Goal: Information Seeking & Learning: Learn about a topic

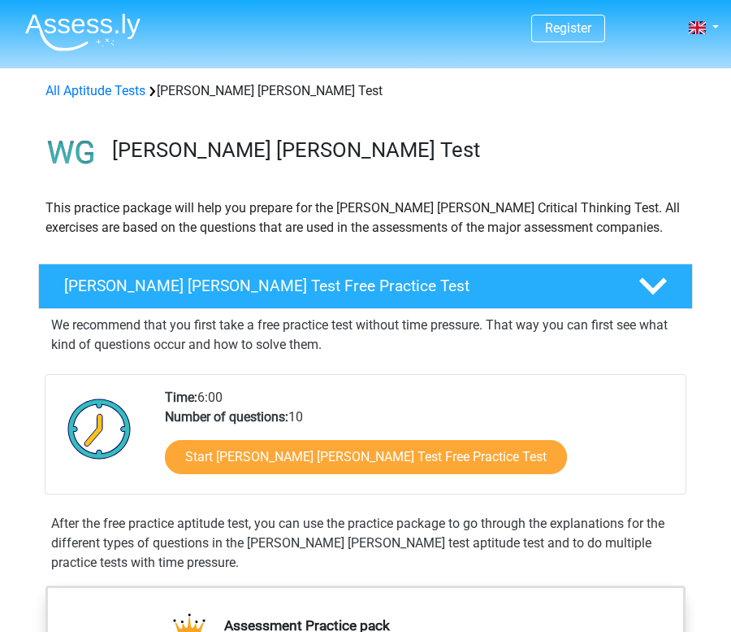
scroll to position [109, 0]
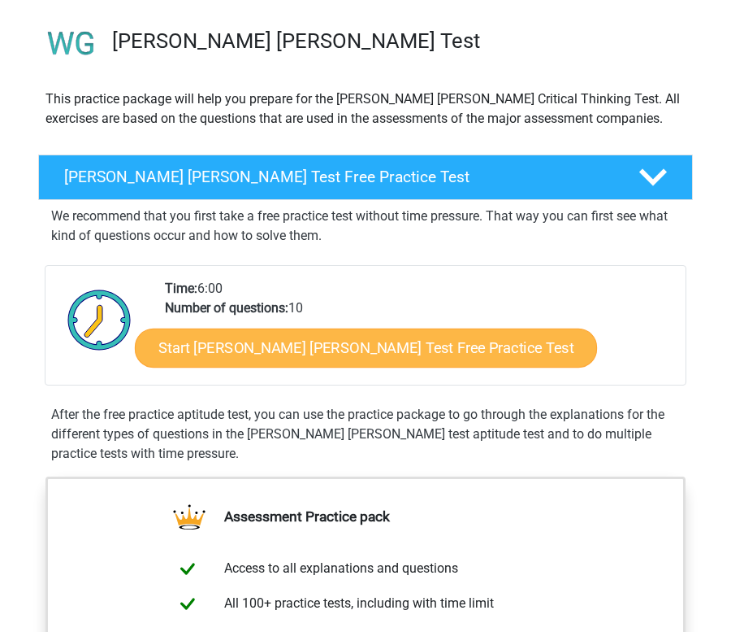
click at [256, 348] on link "Start [PERSON_NAME] [PERSON_NAME] Test Free Practice Test" at bounding box center [366, 347] width 462 height 39
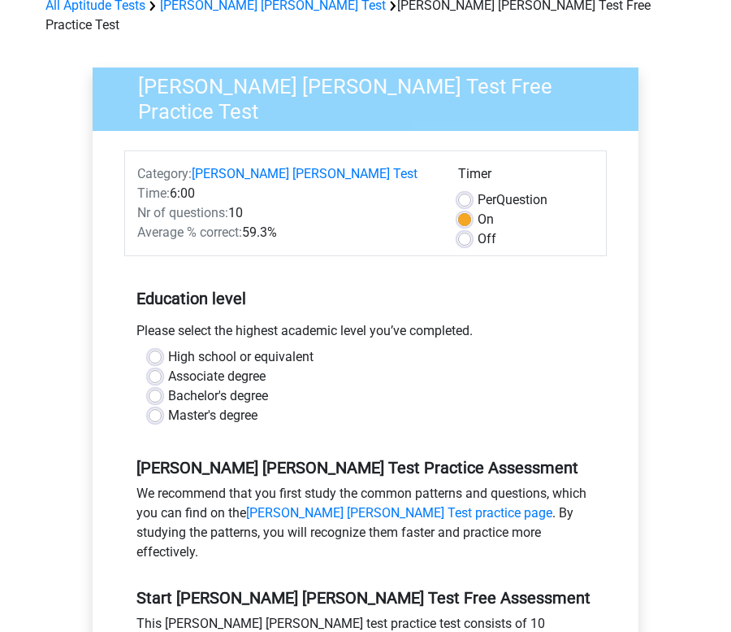
scroll to position [85, 0]
click at [221, 386] on label "Bachelor's degree" at bounding box center [218, 396] width 100 height 20
click at [162, 386] on input "Bachelor's degree" at bounding box center [155, 394] width 13 height 16
radio input "true"
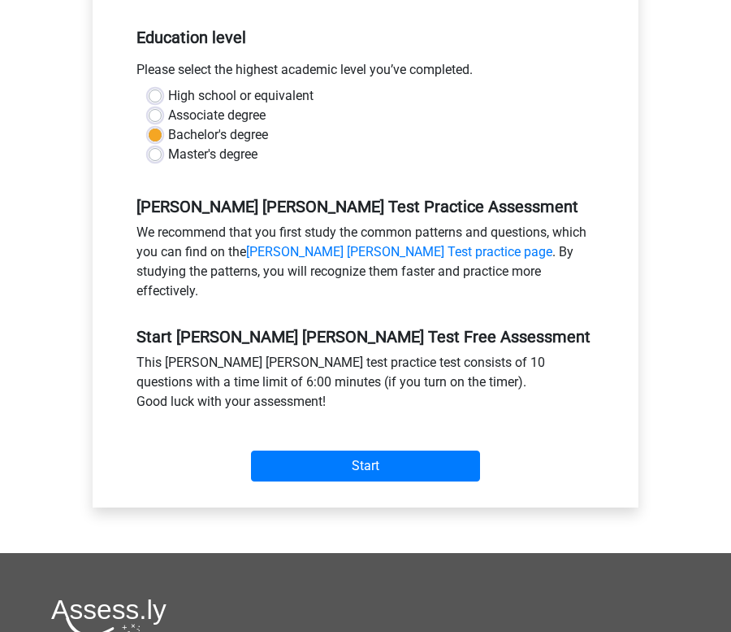
scroll to position [384, 0]
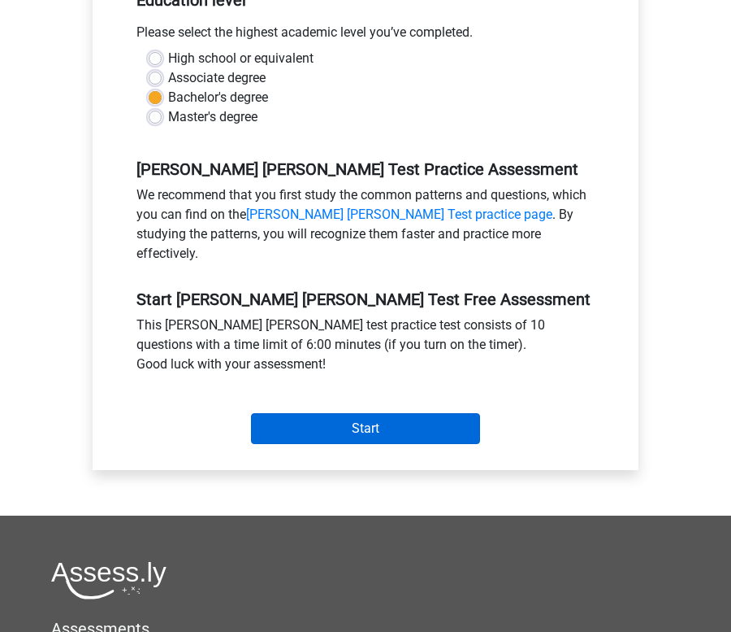
click at [346, 413] on input "Start" at bounding box center [365, 428] width 229 height 31
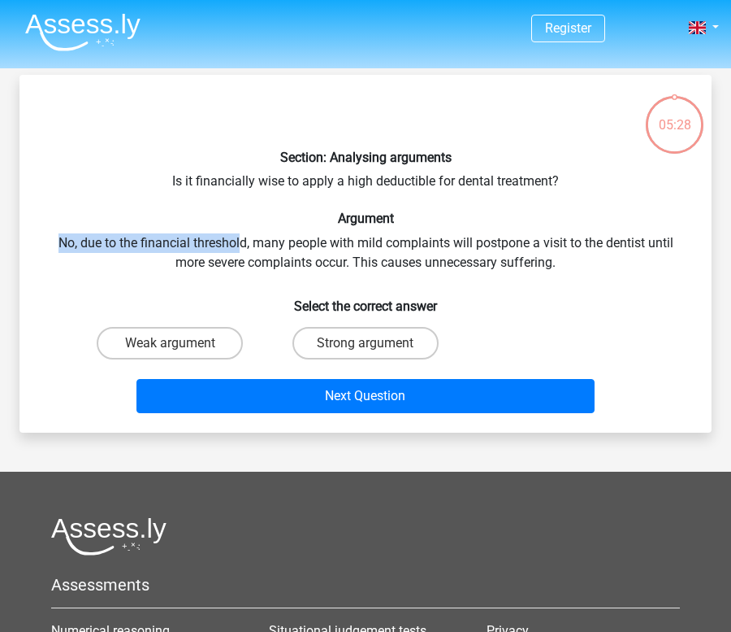
drag, startPoint x: 54, startPoint y: 239, endPoint x: 242, endPoint y: 245, distance: 187.9
click at [242, 245] on div "Section: Analysing arguments Is it financially wise to apply a high deductible …" at bounding box center [365, 254] width 679 height 332
click at [235, 241] on div "Section: Analysing arguments Is it financially wise to apply a high deductible …" at bounding box center [365, 254] width 679 height 332
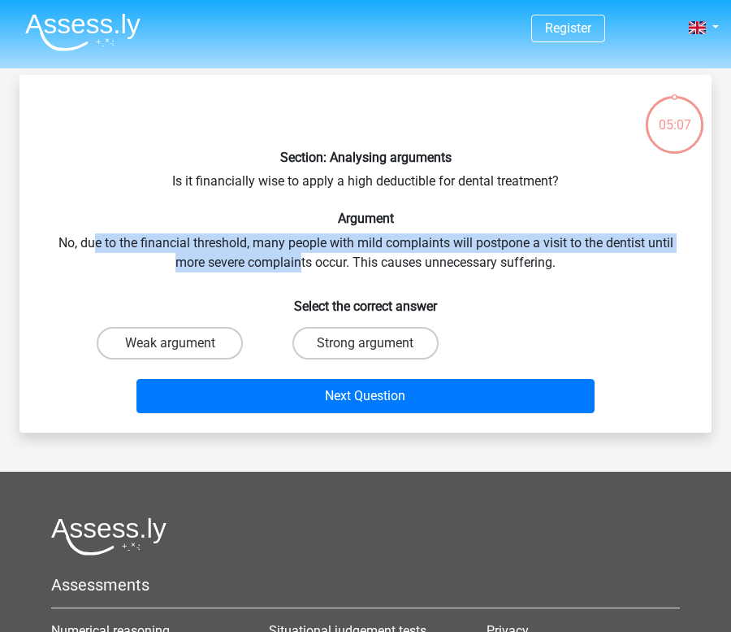
drag, startPoint x: 95, startPoint y: 241, endPoint x: 297, endPoint y: 251, distance: 202.7
click at [299, 251] on div "Section: Analysing arguments Is it financially wise to apply a high deductible …" at bounding box center [365, 254] width 679 height 332
click at [274, 242] on div "Section: Analysing arguments Is it financially wise to apply a high deductible …" at bounding box center [365, 254] width 679 height 332
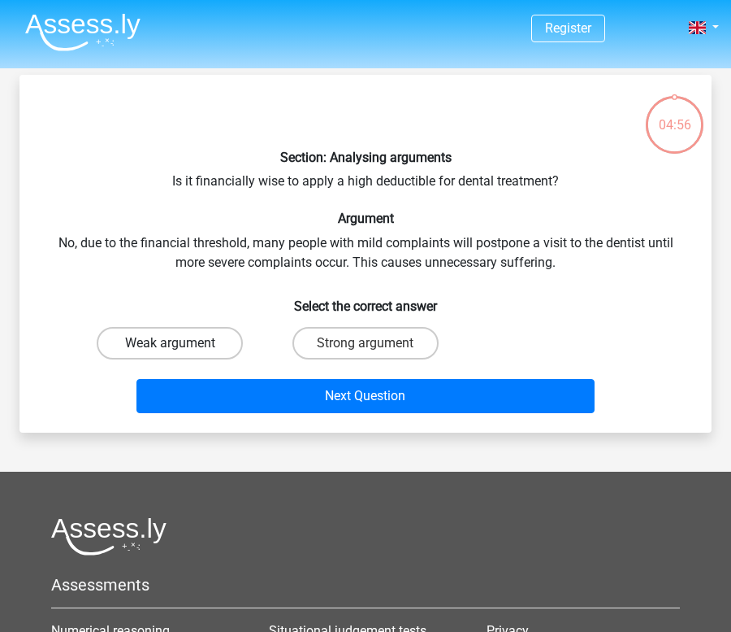
click at [153, 337] on label "Weak argument" at bounding box center [170, 343] width 146 height 33
click at [170, 343] on input "Weak argument" at bounding box center [175, 348] width 11 height 11
radio input "true"
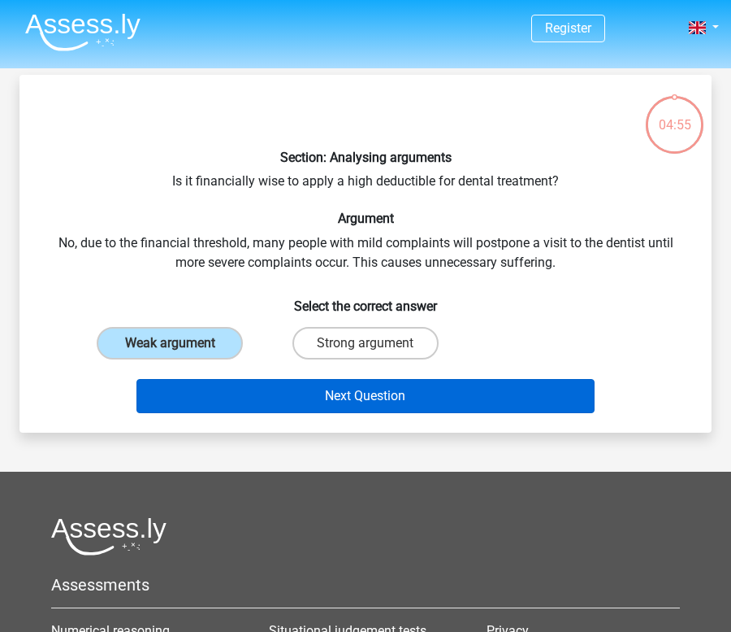
click at [326, 389] on button "Next Question" at bounding box center [366, 396] width 459 height 34
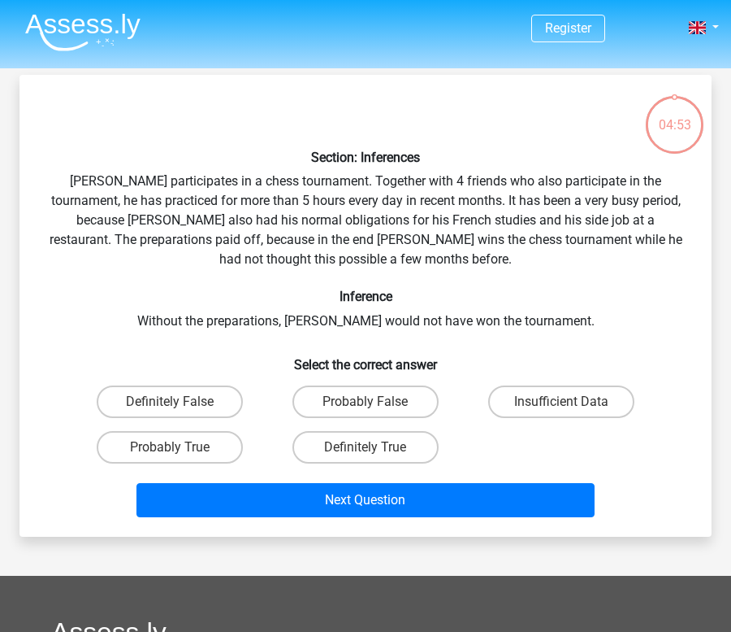
scroll to position [75, 0]
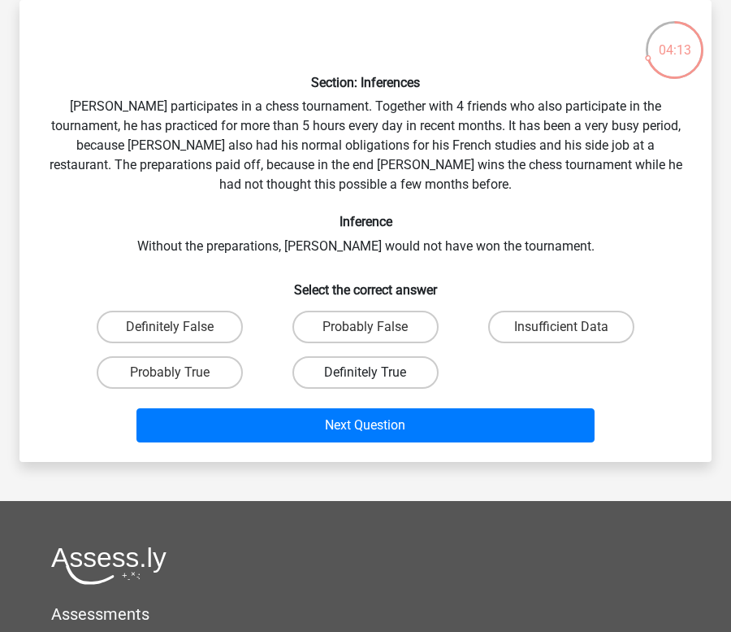
click at [384, 367] on label "Definitely True" at bounding box center [366, 372] width 146 height 33
click at [376, 372] on input "Definitely True" at bounding box center [371, 377] width 11 height 11
radio input "true"
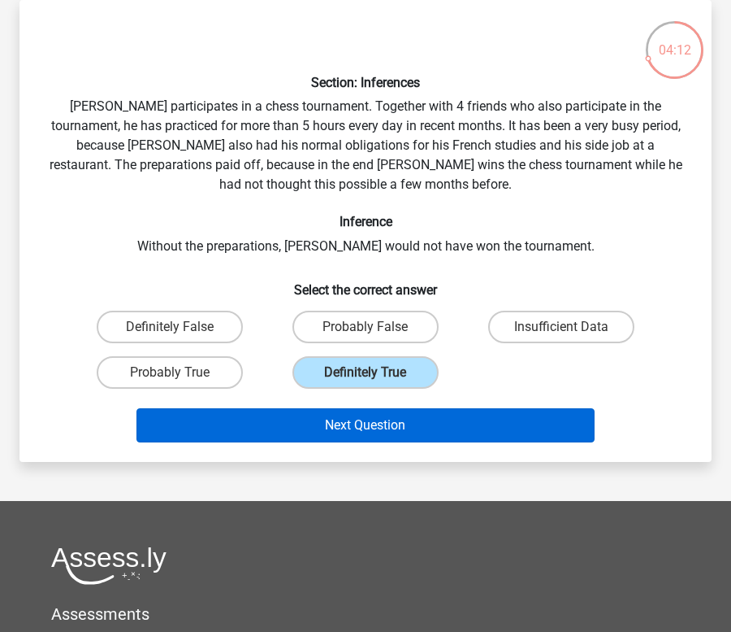
click at [437, 412] on button "Next Question" at bounding box center [366, 425] width 459 height 34
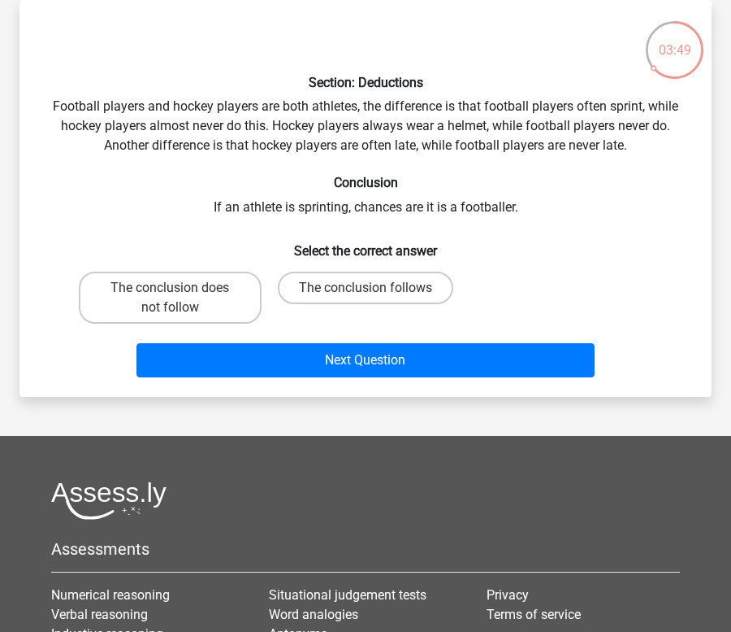
scroll to position [54, 0]
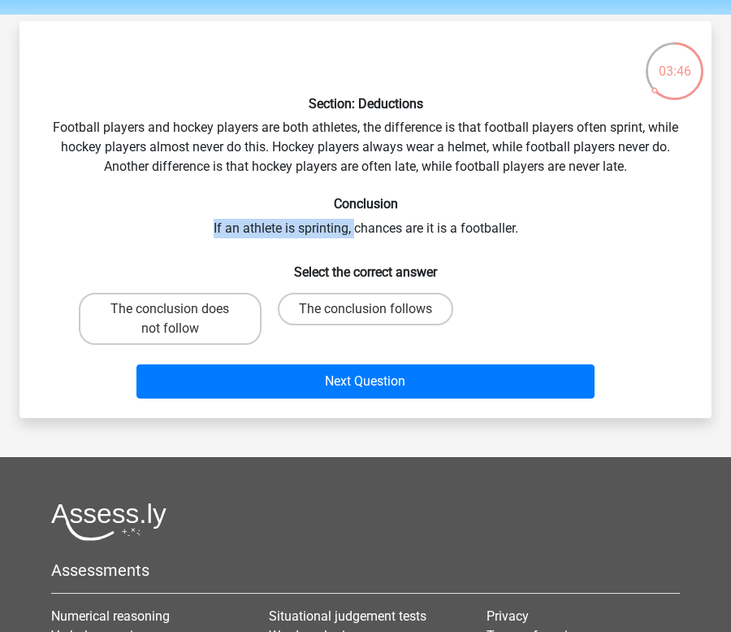
drag, startPoint x: 212, startPoint y: 228, endPoint x: 357, endPoint y: 224, distance: 144.7
click at [357, 224] on div "Section: Deductions Football players and hockey players are both athletes, the …" at bounding box center [365, 219] width 679 height 371
click at [268, 219] on div "Section: Deductions Football players and hockey players are both athletes, the …" at bounding box center [365, 219] width 679 height 371
click at [145, 321] on label "The conclusion does not follow" at bounding box center [170, 319] width 183 height 52
click at [170, 319] on input "The conclusion does not follow" at bounding box center [175, 314] width 11 height 11
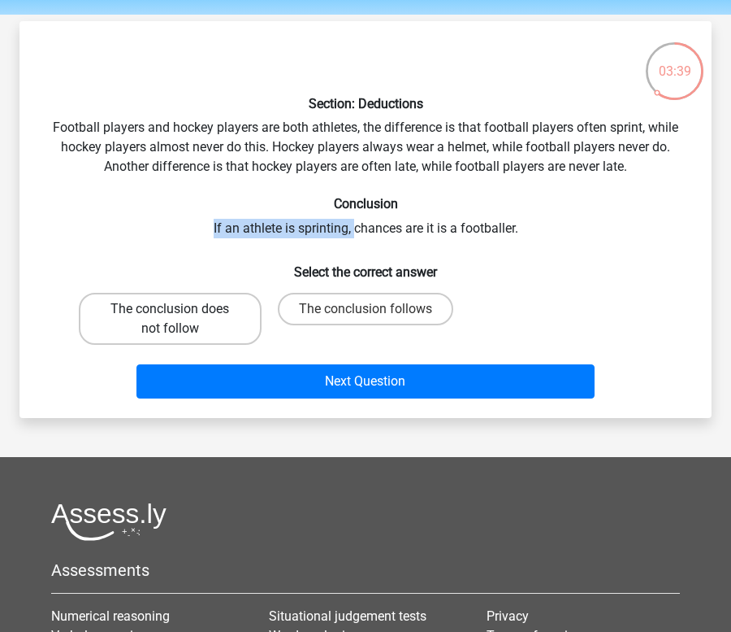
radio input "true"
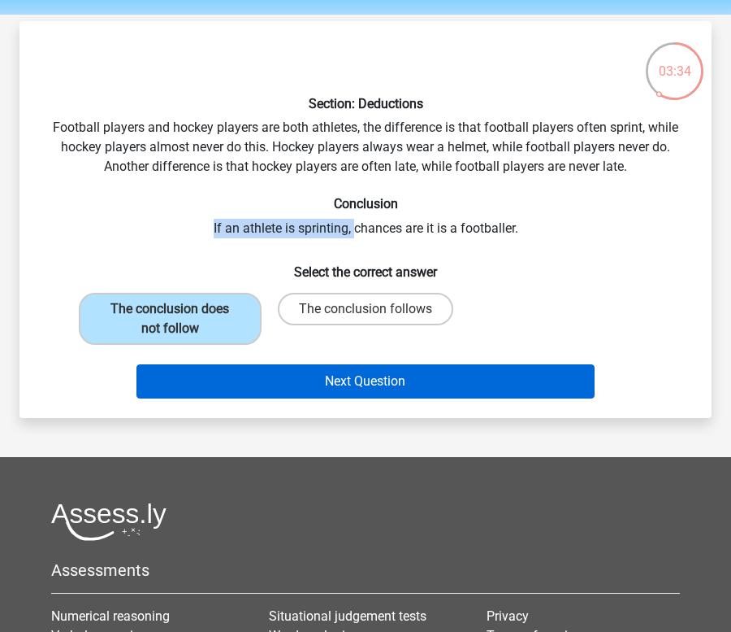
click at [460, 391] on button "Next Question" at bounding box center [366, 381] width 459 height 34
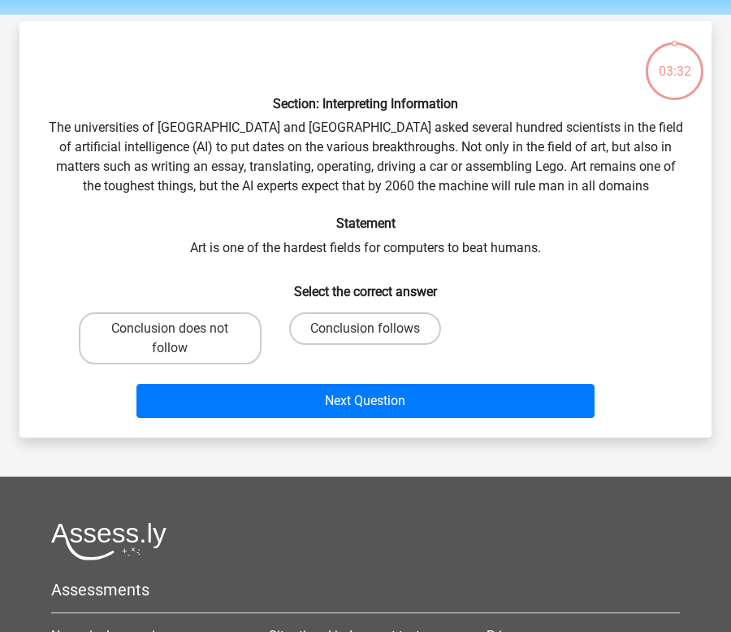
scroll to position [75, 0]
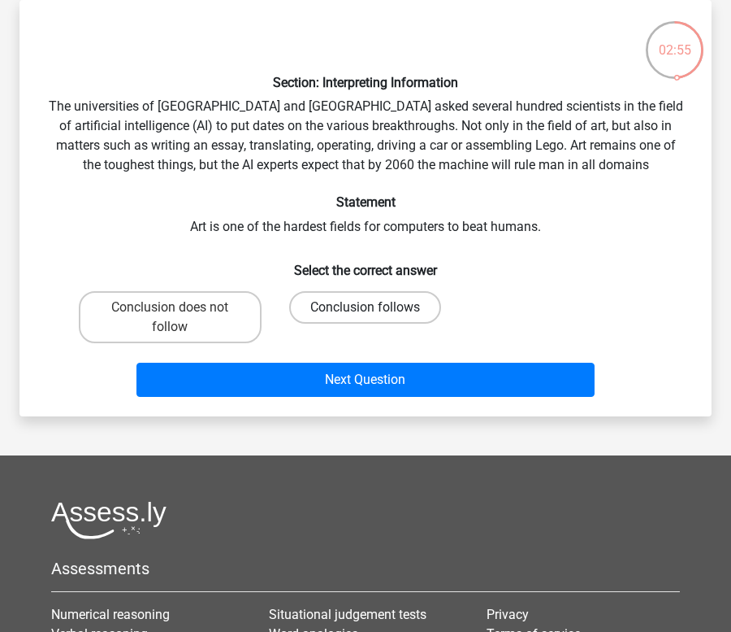
click at [339, 309] on label "Conclusion follows" at bounding box center [365, 307] width 152 height 33
click at [366, 309] on input "Conclusion follows" at bounding box center [371, 312] width 11 height 11
radio input "true"
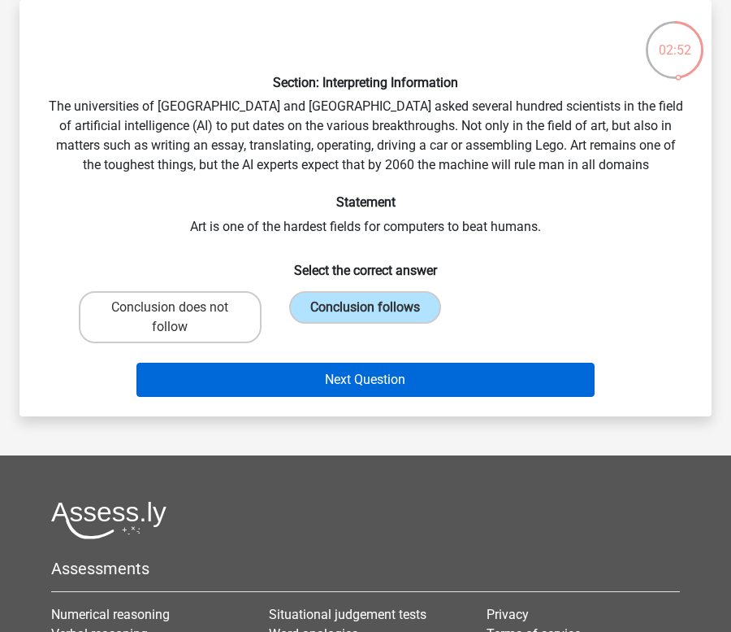
click at [414, 377] on button "Next Question" at bounding box center [366, 379] width 459 height 34
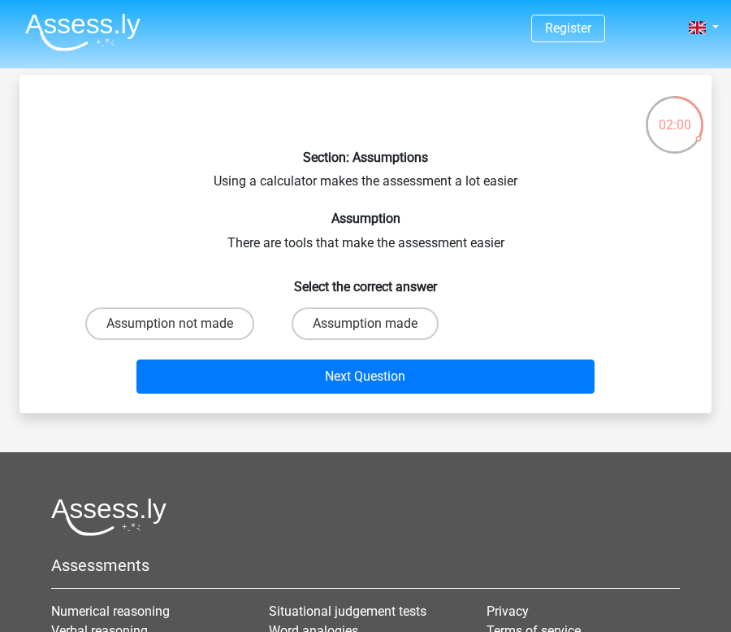
scroll to position [0, 0]
drag, startPoint x: 211, startPoint y: 178, endPoint x: 426, endPoint y: 183, distance: 214.6
click at [437, 184] on div "Section: Assumptions Using a calculator makes the assessment a lot easier Assum…" at bounding box center [365, 244] width 679 height 312
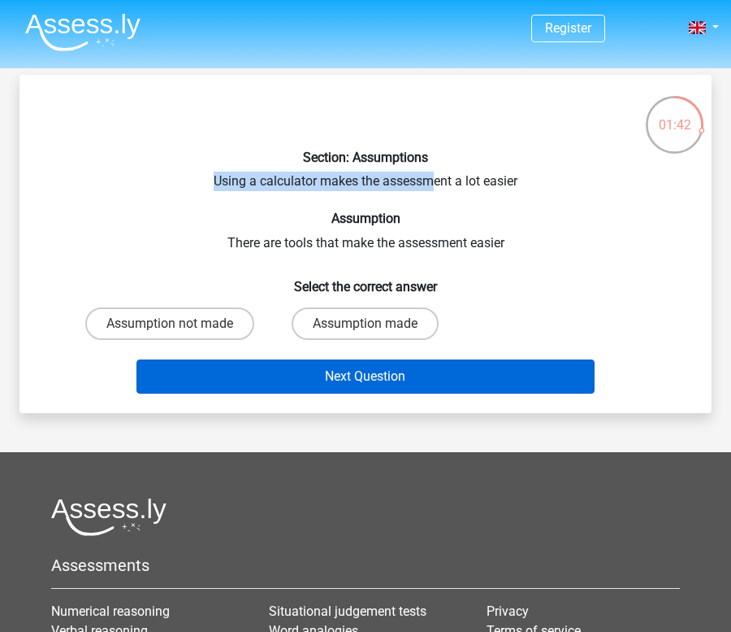
drag, startPoint x: 352, startPoint y: 325, endPoint x: 386, endPoint y: 377, distance: 62.2
click at [354, 325] on label "Assumption made" at bounding box center [365, 323] width 147 height 33
click at [366, 325] on input "Assumption made" at bounding box center [371, 328] width 11 height 11
radio input "true"
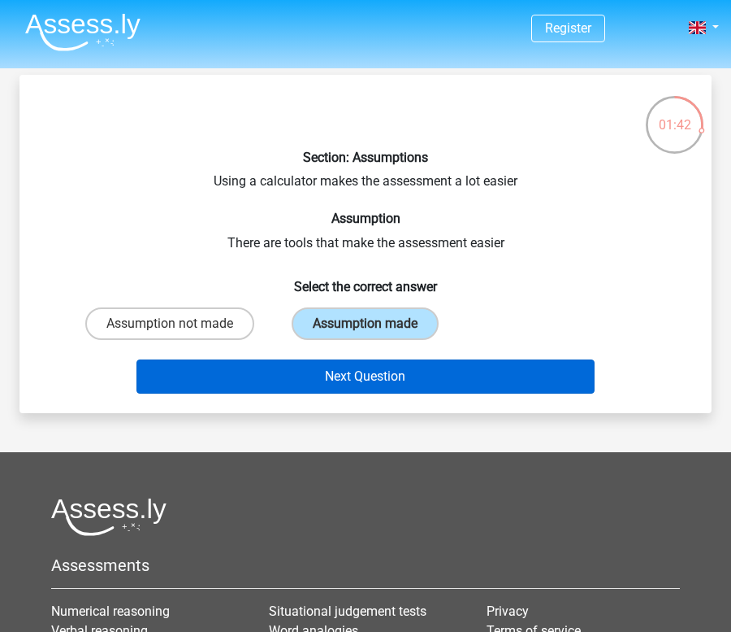
click at [391, 381] on button "Next Question" at bounding box center [366, 376] width 459 height 34
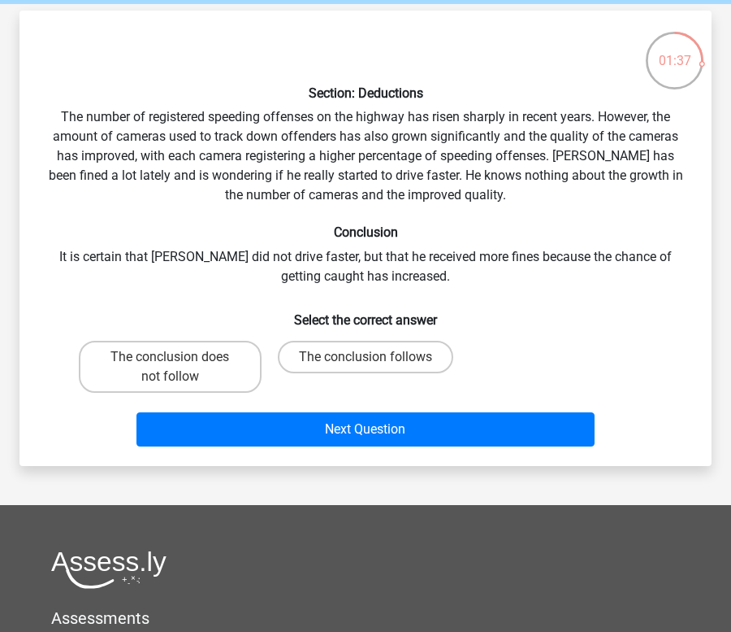
scroll to position [64, 0]
click at [257, 260] on div "Section: Deductions The number of registered speeding offenses on the highway h…" at bounding box center [365, 238] width 679 height 429
drag, startPoint x: 211, startPoint y: 291, endPoint x: 211, endPoint y: 351, distance: 60.1
click at [212, 299] on div "Section: Deductions The number of registered speeding offenses on the highway h…" at bounding box center [365, 238] width 679 height 429
drag, startPoint x: 212, startPoint y: 371, endPoint x: 279, endPoint y: 410, distance: 77.2
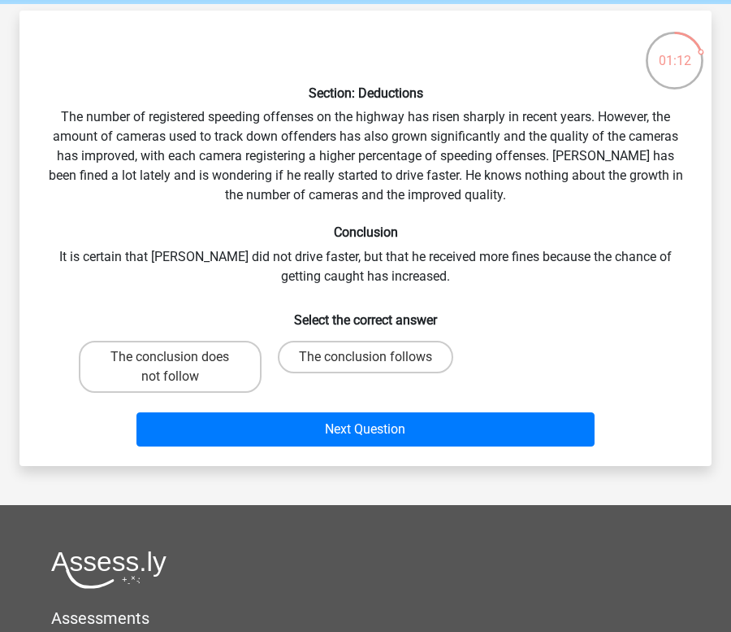
click at [213, 372] on label "The conclusion does not follow" at bounding box center [170, 367] width 183 height 52
click at [180, 367] on input "The conclusion does not follow" at bounding box center [175, 362] width 11 height 11
radio input "true"
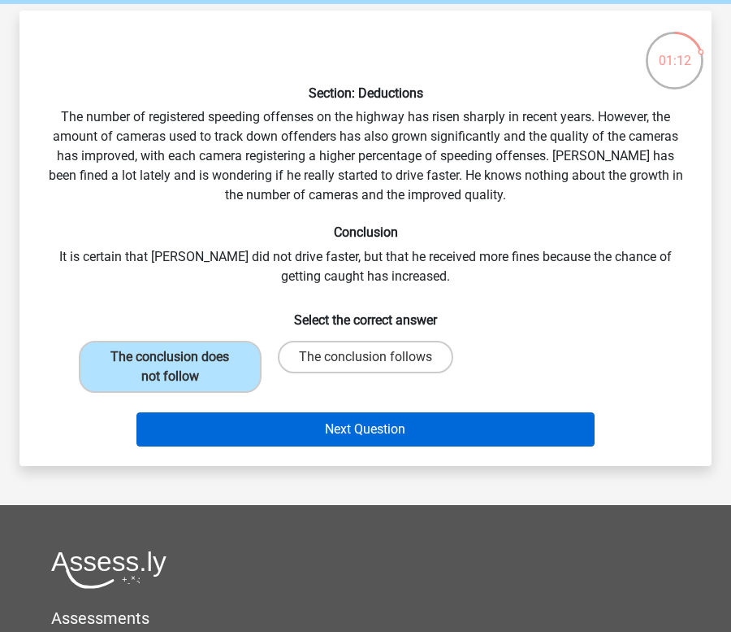
click at [347, 435] on button "Next Question" at bounding box center [366, 429] width 459 height 34
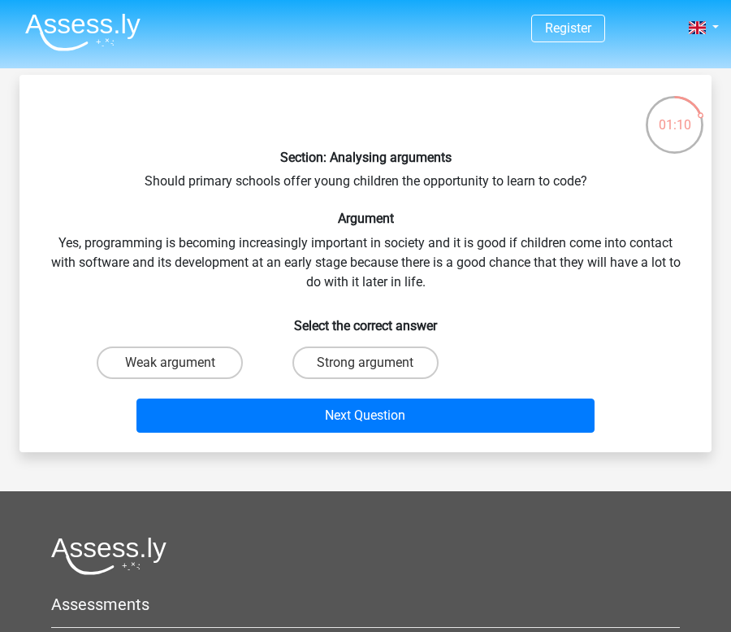
scroll to position [0, 0]
click at [326, 354] on label "Strong argument" at bounding box center [366, 362] width 146 height 33
click at [366, 362] on input "Strong argument" at bounding box center [371, 367] width 11 height 11
radio input "true"
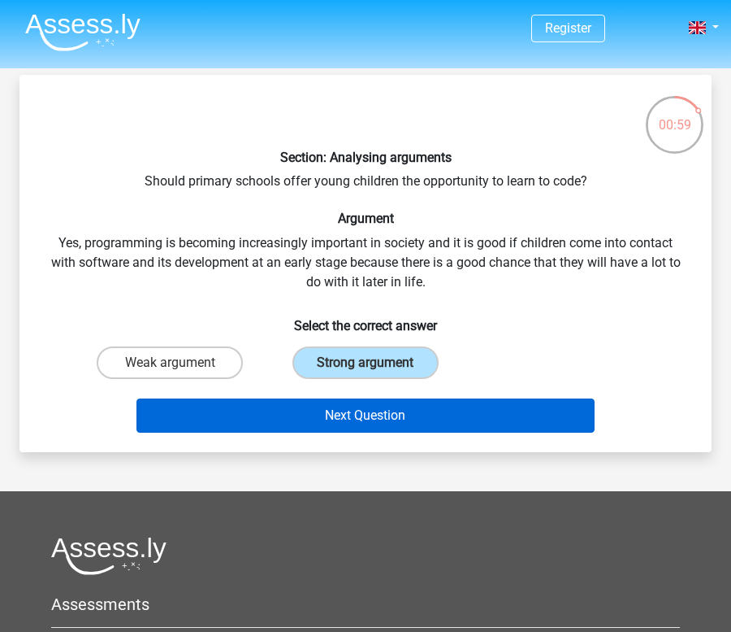
click at [397, 415] on button "Next Question" at bounding box center [366, 415] width 459 height 34
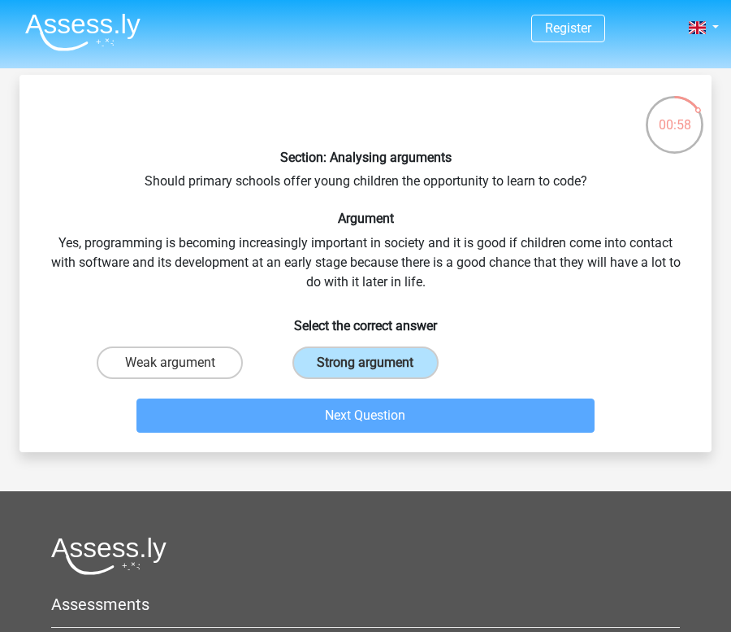
scroll to position [75, 0]
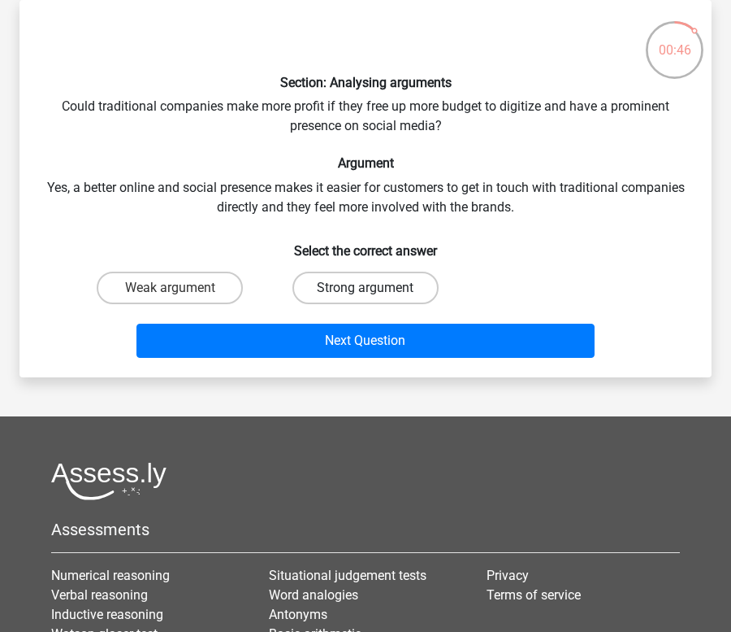
drag, startPoint x: 376, startPoint y: 284, endPoint x: 381, endPoint y: 295, distance: 11.6
click at [376, 285] on label "Strong argument" at bounding box center [366, 287] width 146 height 33
click at [376, 288] on input "Strong argument" at bounding box center [371, 293] width 11 height 11
radio input "true"
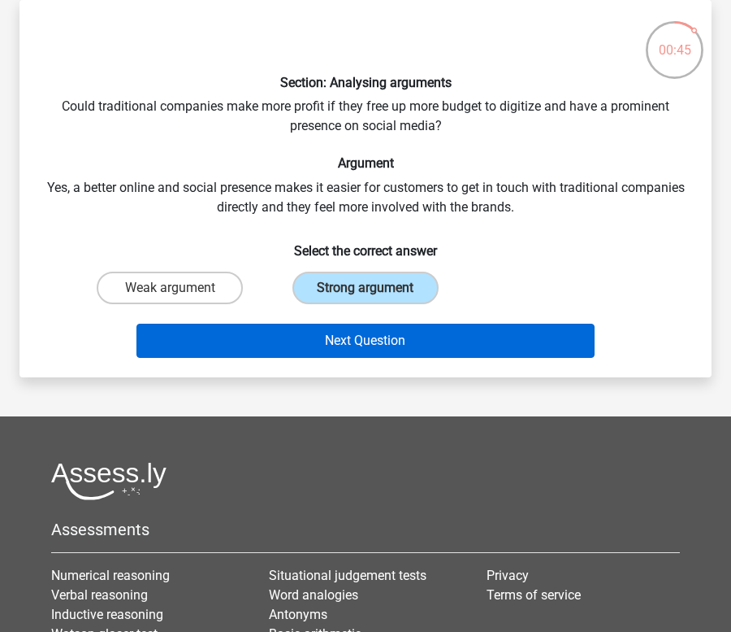
click at [402, 334] on button "Next Question" at bounding box center [366, 340] width 459 height 34
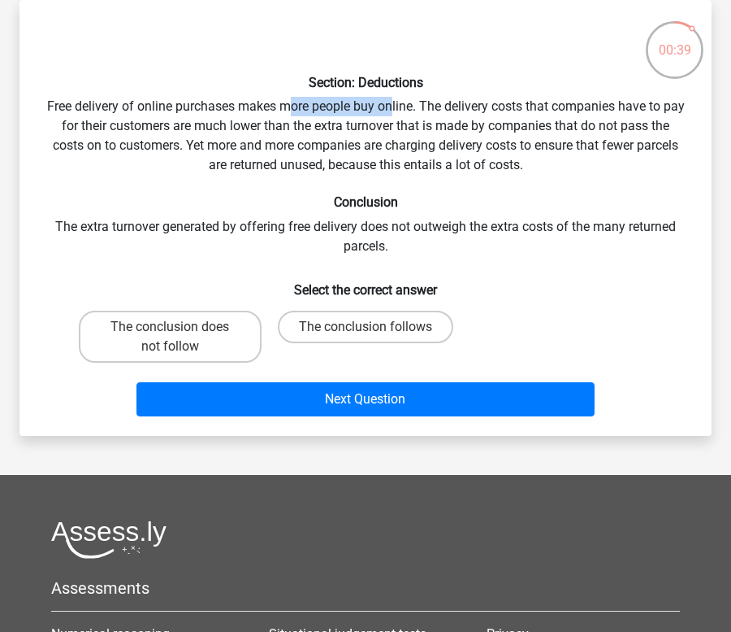
drag, startPoint x: 297, startPoint y: 106, endPoint x: 98, endPoint y: 106, distance: 199.1
click at [354, 104] on div "Section: Deductions Free delivery of online purchases makes more people buy onl…" at bounding box center [365, 218] width 679 height 410
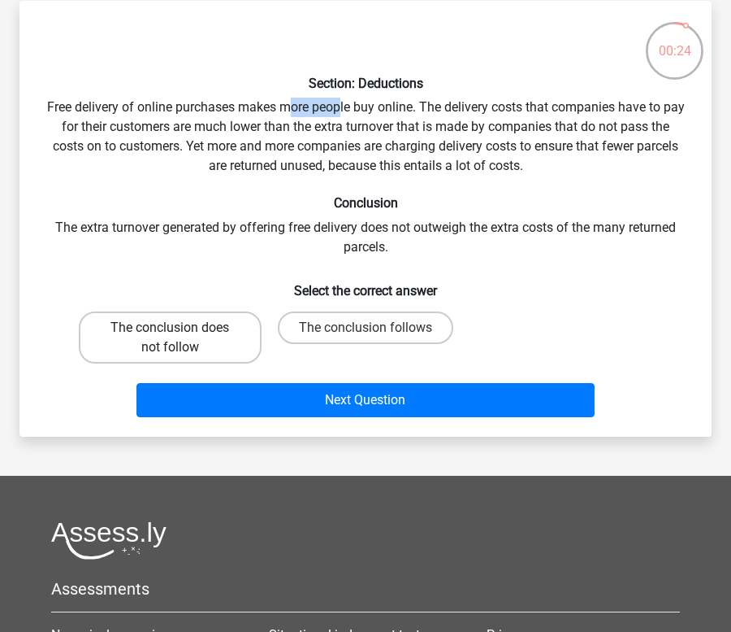
click at [215, 336] on label "The conclusion does not follow" at bounding box center [170, 337] width 183 height 52
click at [180, 336] on input "The conclusion does not follow" at bounding box center [175, 333] width 11 height 11
radio input "true"
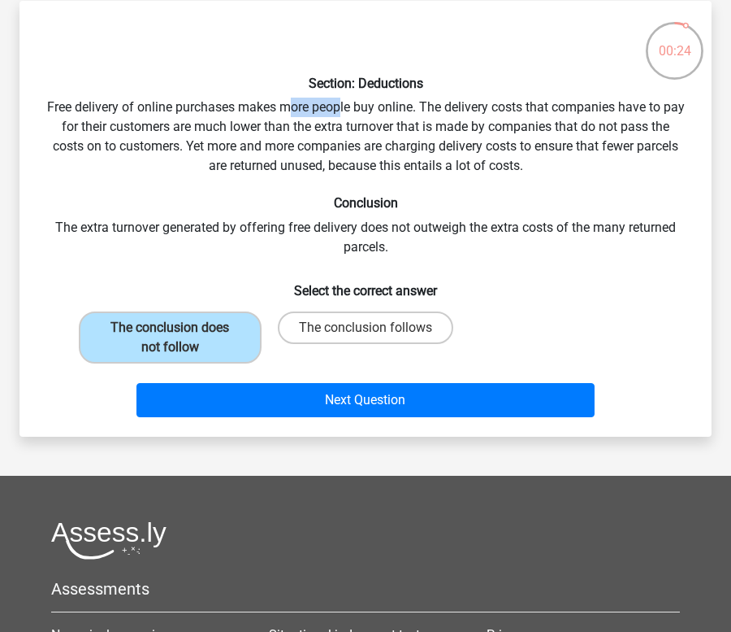
scroll to position [72, 0]
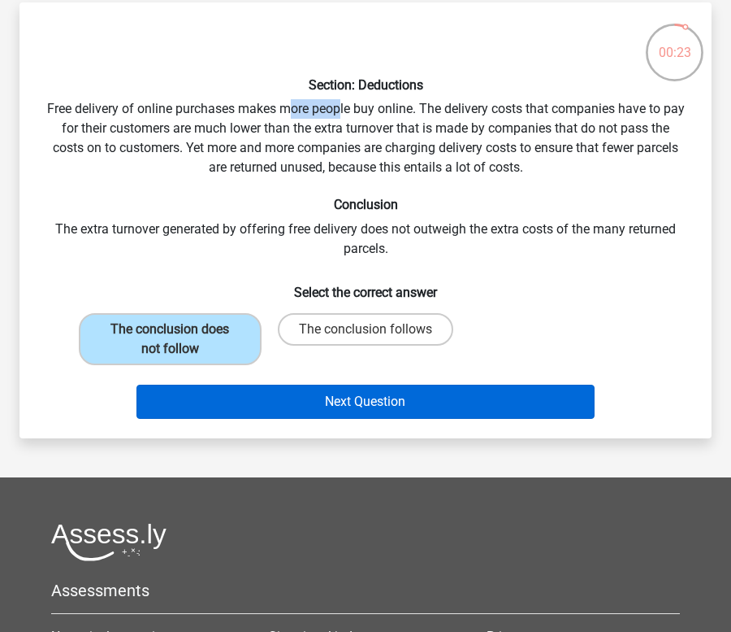
click at [364, 408] on button "Next Question" at bounding box center [366, 401] width 459 height 34
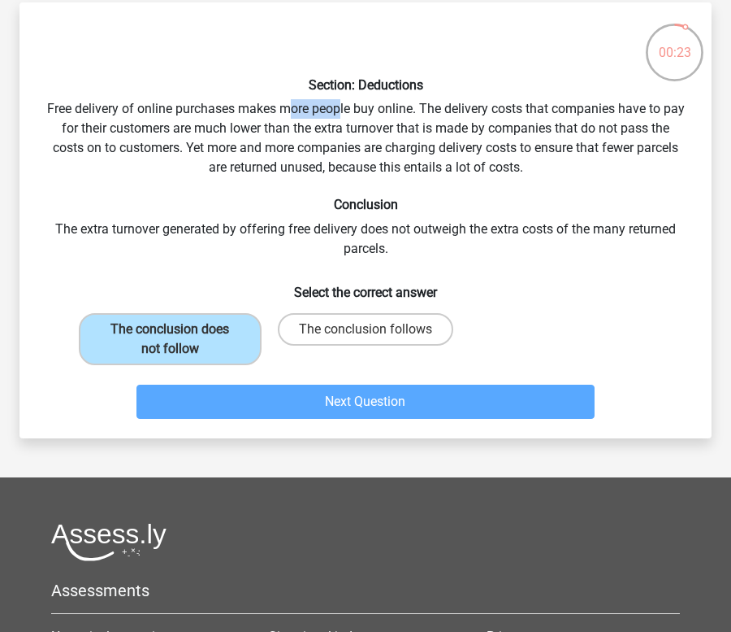
scroll to position [75, 0]
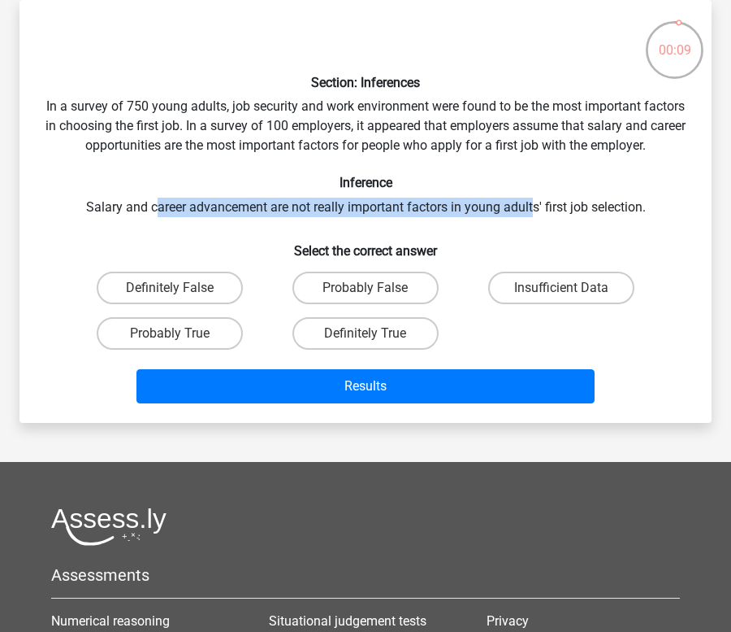
drag, startPoint x: 186, startPoint y: 206, endPoint x: 532, endPoint y: 201, distance: 345.5
click at [532, 201] on div "Section: Inferences In a survey of 750 young adults, job security and work envi…" at bounding box center [365, 211] width 679 height 397
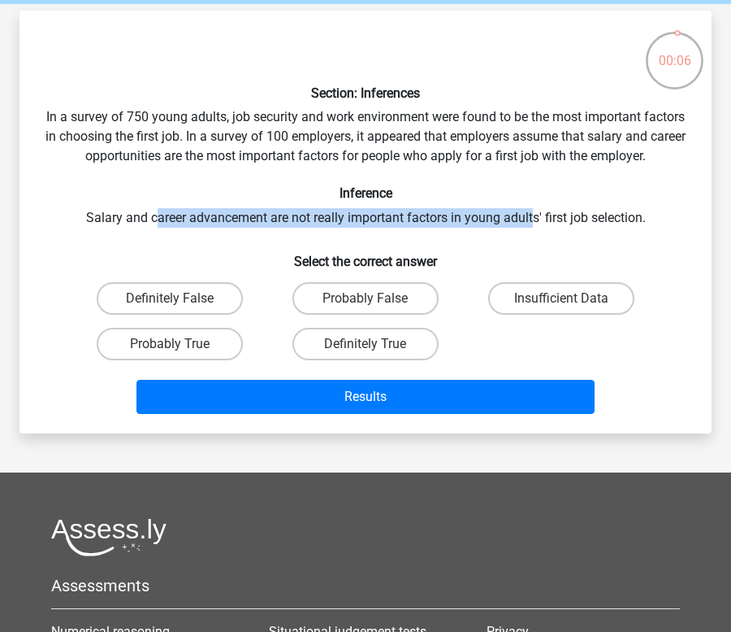
scroll to position [64, 0]
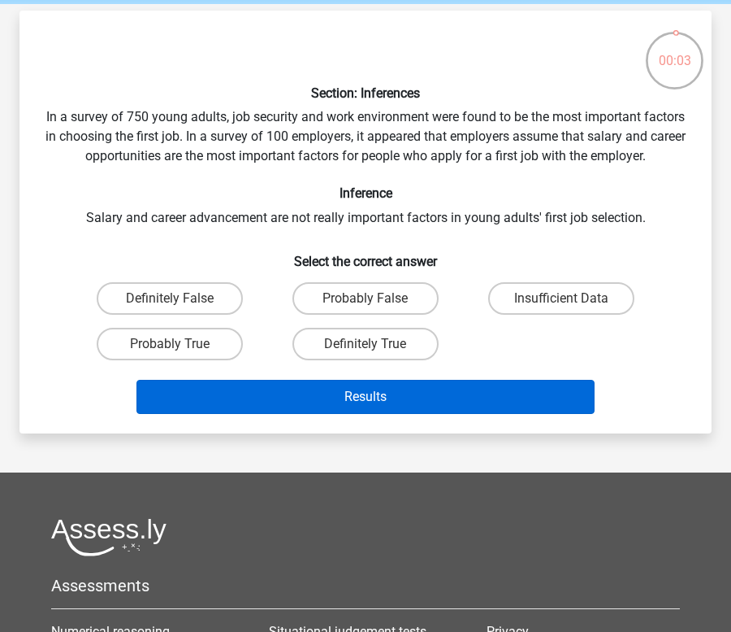
drag, startPoint x: 212, startPoint y: 336, endPoint x: 248, endPoint y: 380, distance: 56.0
click at [212, 336] on label "Probably True" at bounding box center [170, 344] width 146 height 33
click at [180, 344] on input "Probably True" at bounding box center [175, 349] width 11 height 11
radio input "true"
click at [270, 395] on button "Results" at bounding box center [366, 397] width 459 height 34
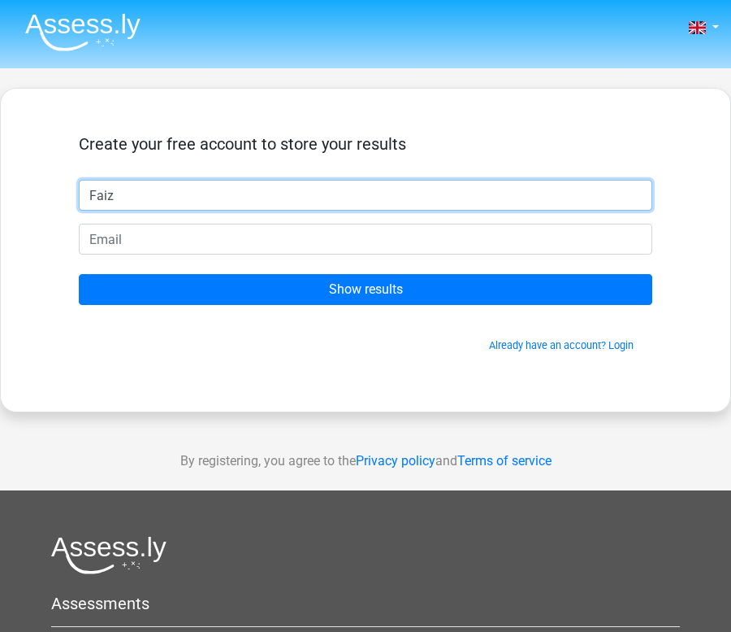
type input "Faiz"
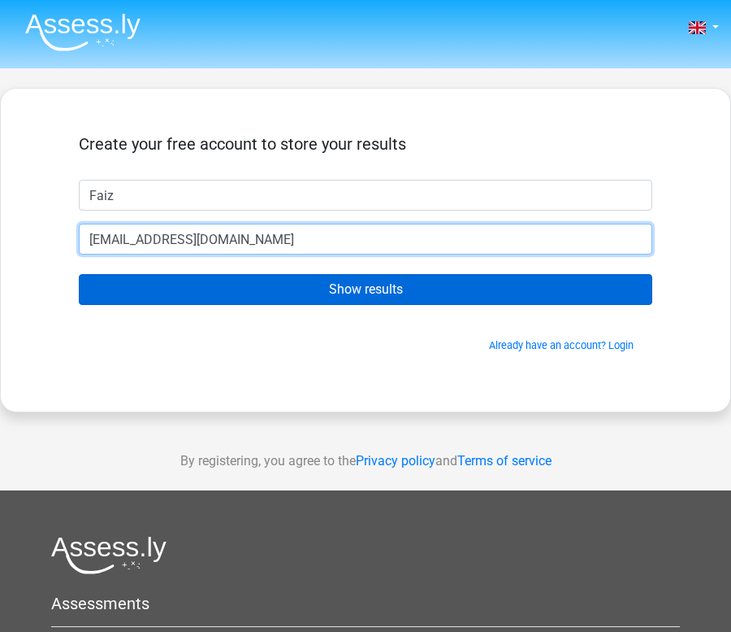
type input "[EMAIL_ADDRESS][DOMAIN_NAME]"
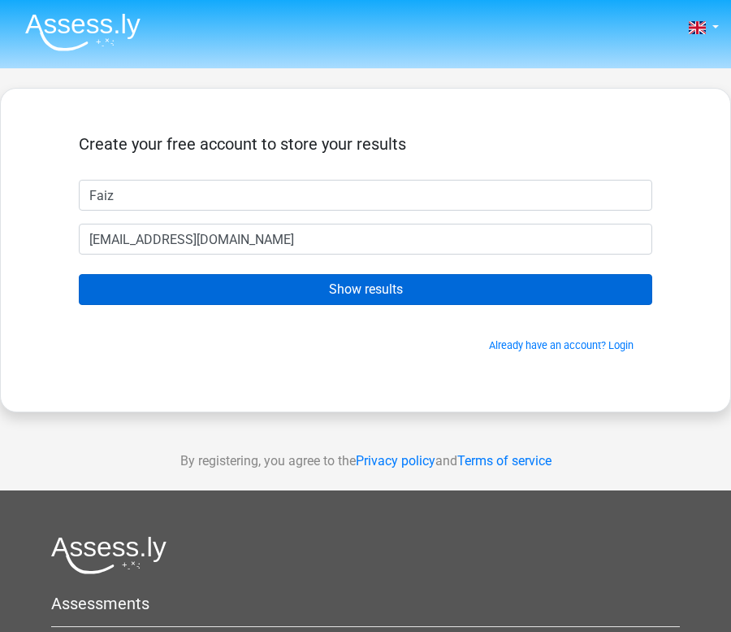
click at [267, 288] on input "Show results" at bounding box center [366, 289] width 574 height 31
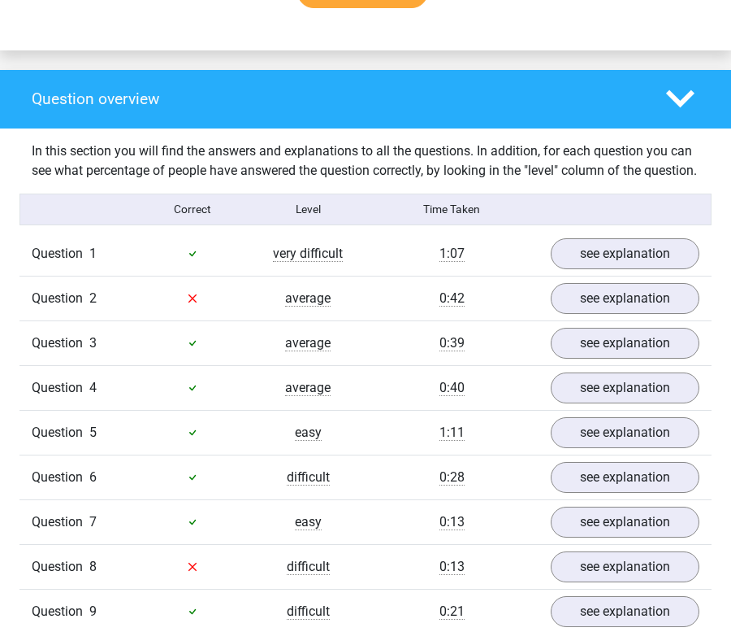
scroll to position [1182, 0]
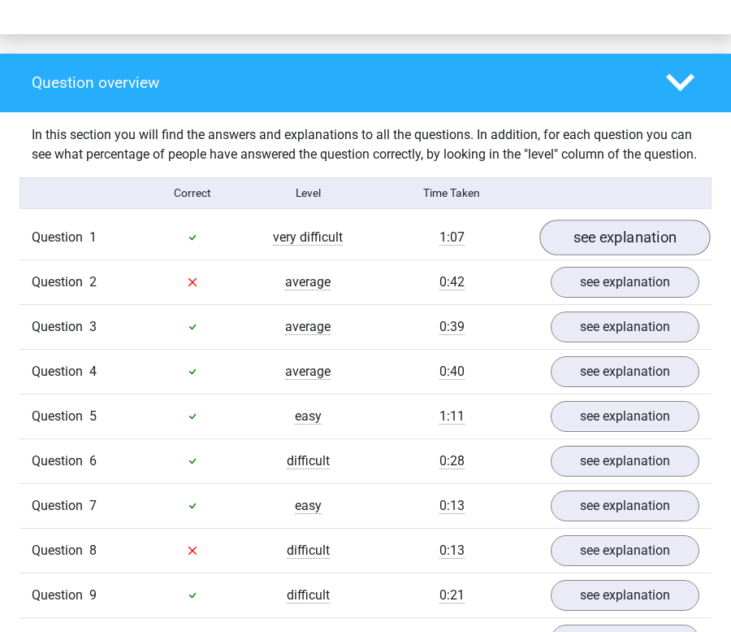
click at [652, 255] on link "see explanation" at bounding box center [625, 237] width 171 height 36
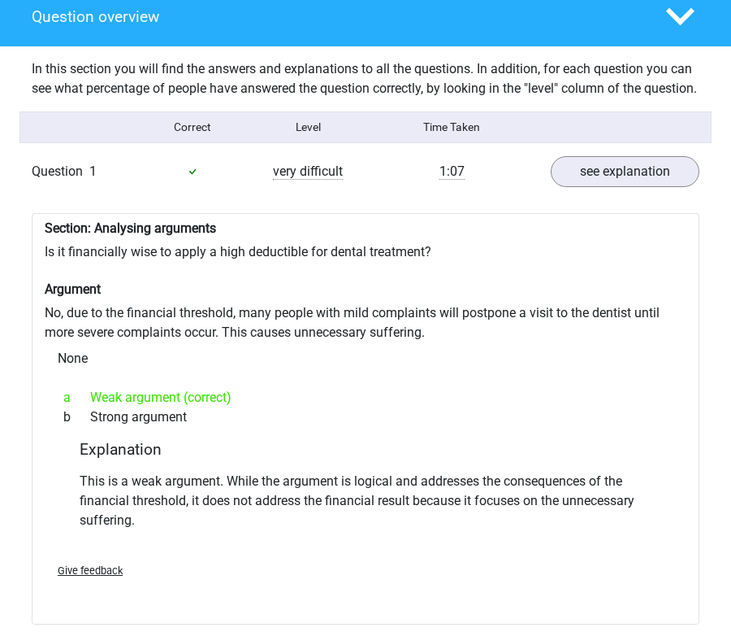
scroll to position [1250, 0]
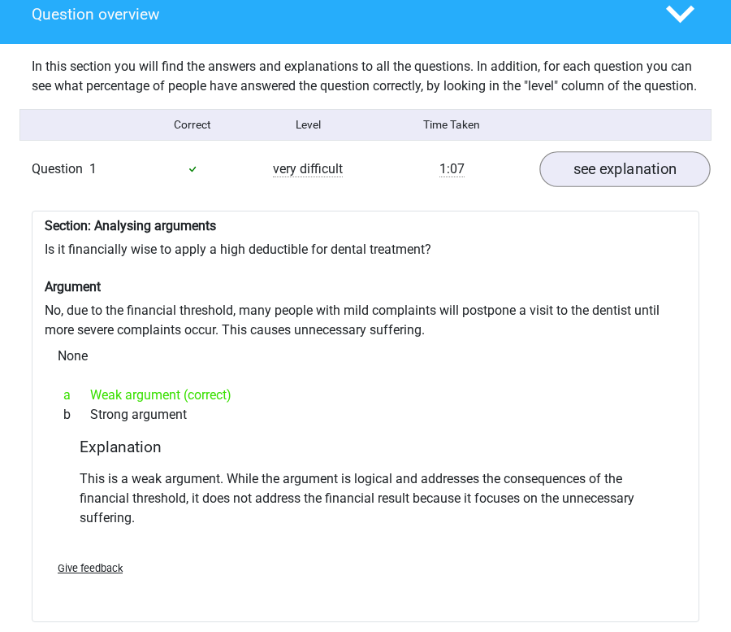
click at [603, 182] on link "see explanation" at bounding box center [625, 169] width 171 height 36
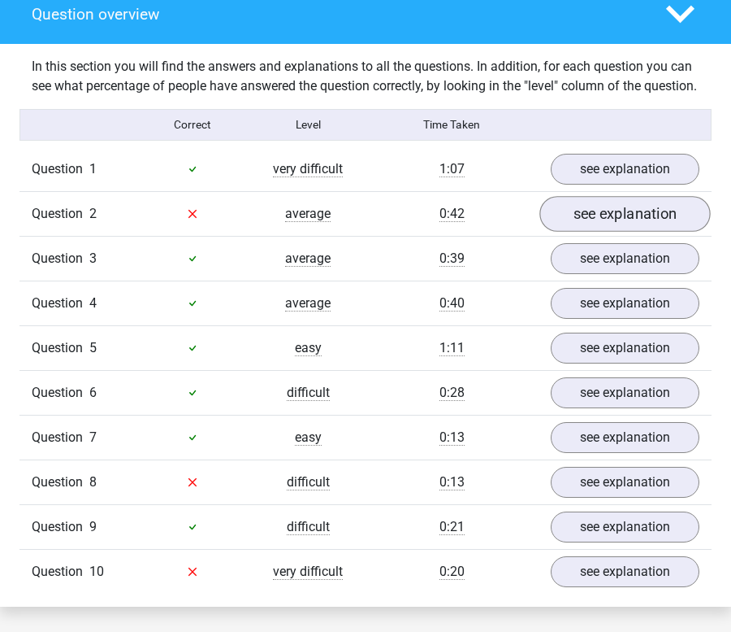
click at [628, 227] on link "see explanation" at bounding box center [625, 214] width 171 height 36
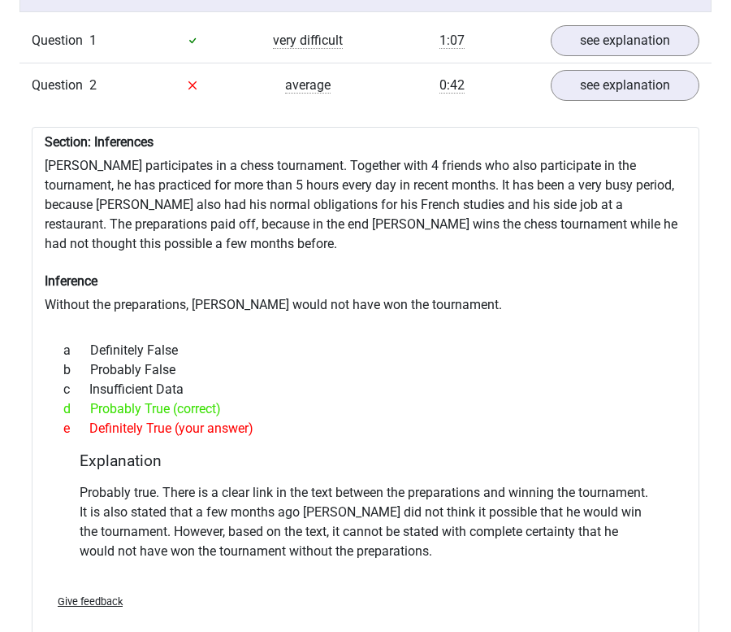
scroll to position [1393, 0]
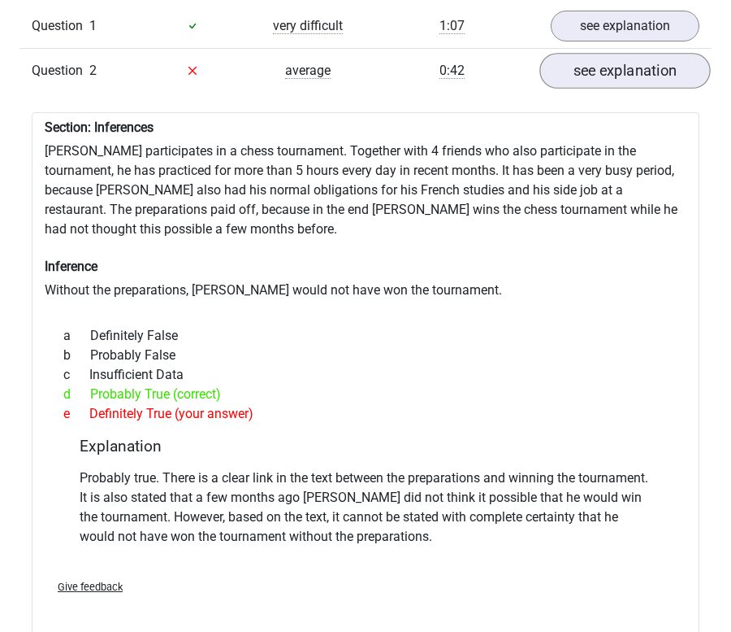
click at [637, 82] on link "see explanation" at bounding box center [625, 71] width 171 height 36
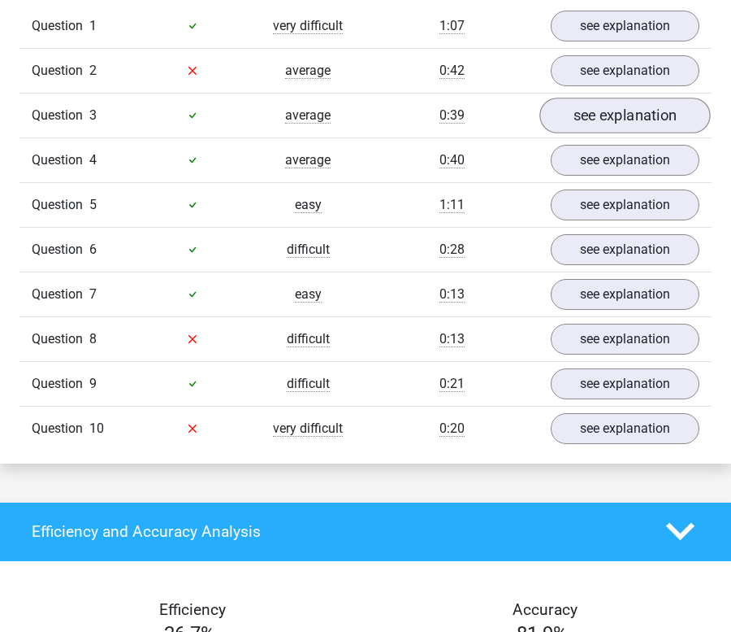
click at [645, 127] on link "see explanation" at bounding box center [625, 116] width 171 height 36
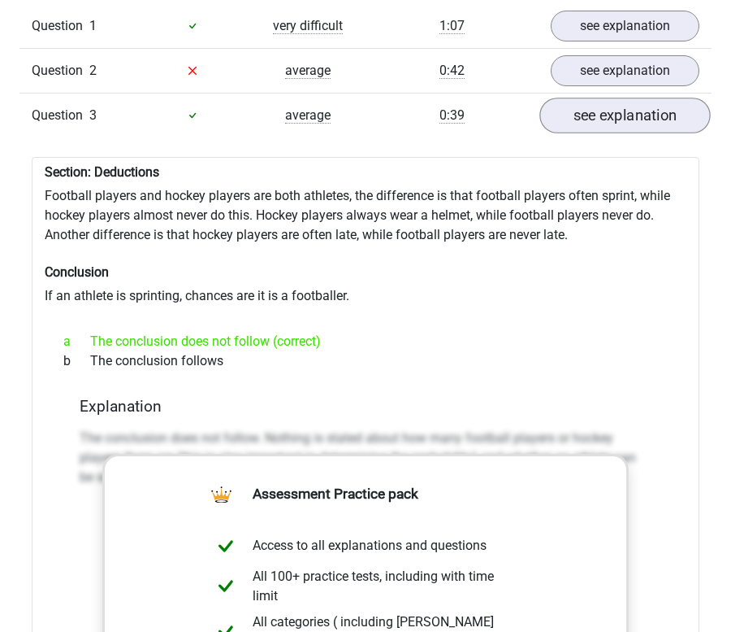
click at [645, 127] on link "see explanation" at bounding box center [625, 116] width 171 height 36
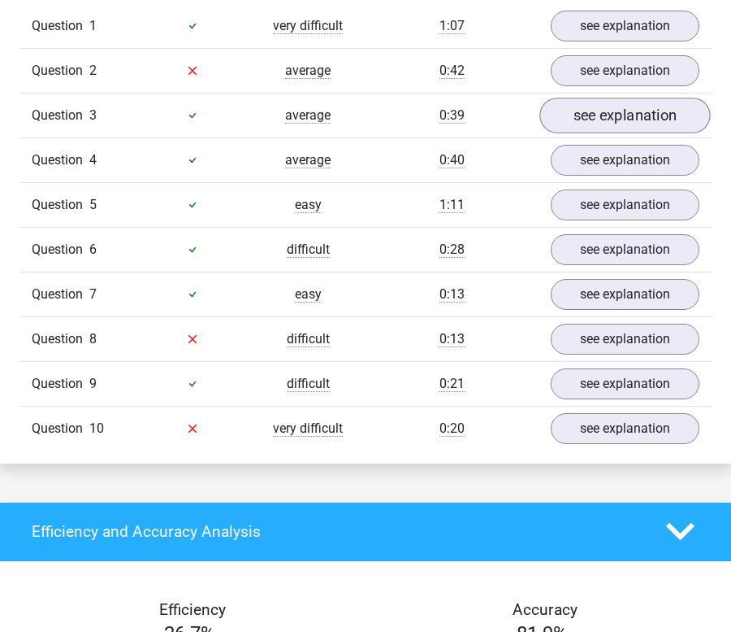
click at [622, 127] on link "see explanation" at bounding box center [625, 116] width 171 height 36
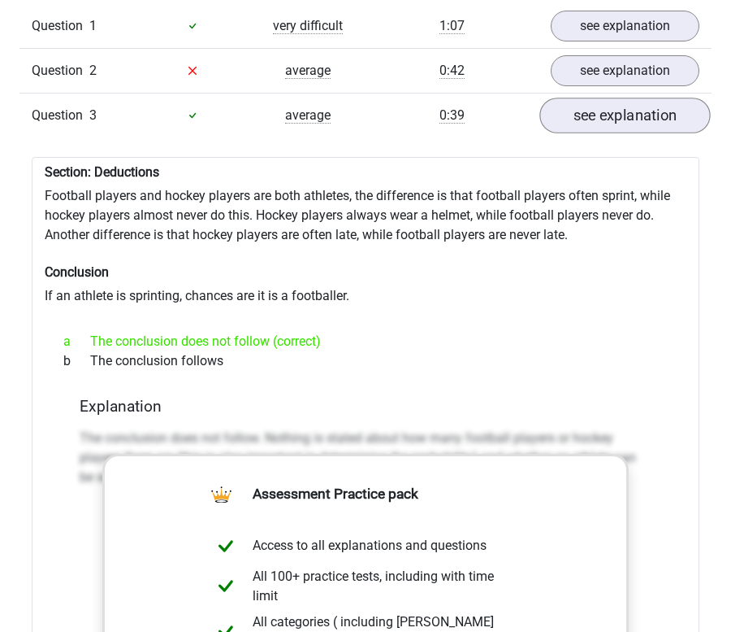
click at [622, 127] on link "see explanation" at bounding box center [625, 116] width 171 height 36
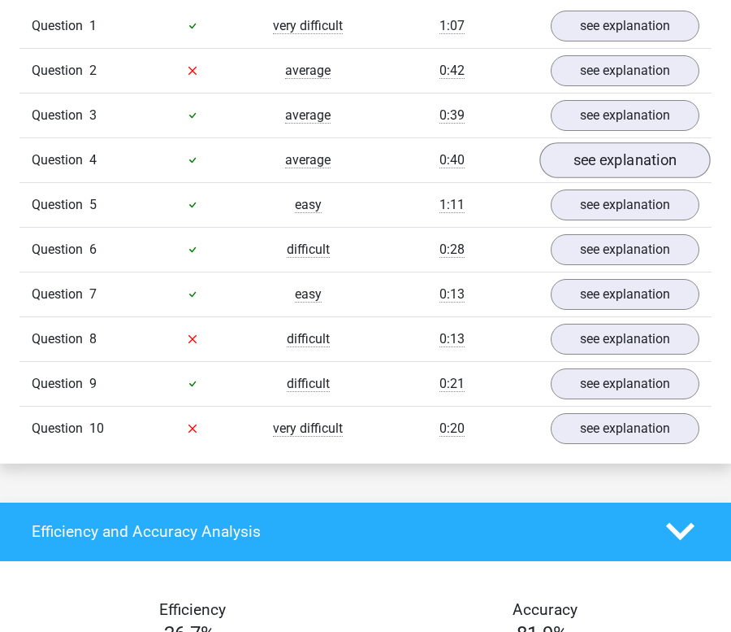
click at [613, 172] on link "see explanation" at bounding box center [625, 160] width 171 height 36
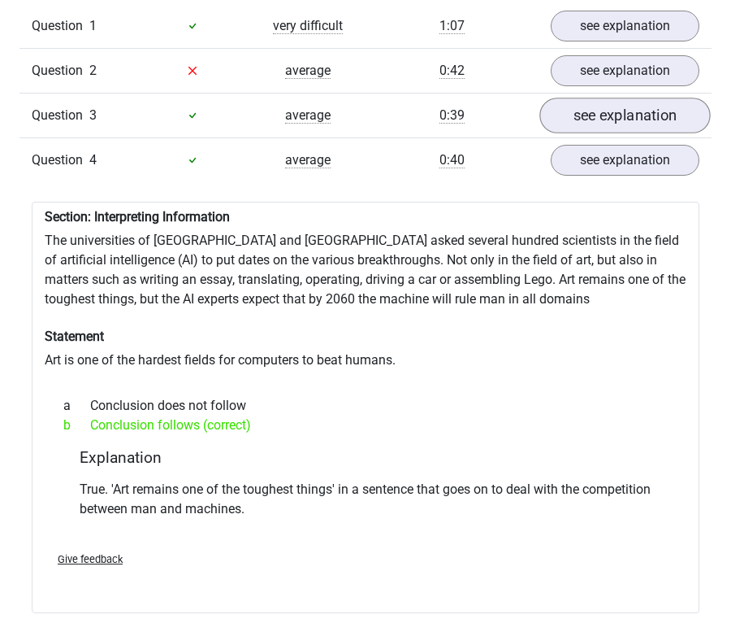
click at [624, 128] on link "see explanation" at bounding box center [625, 116] width 171 height 36
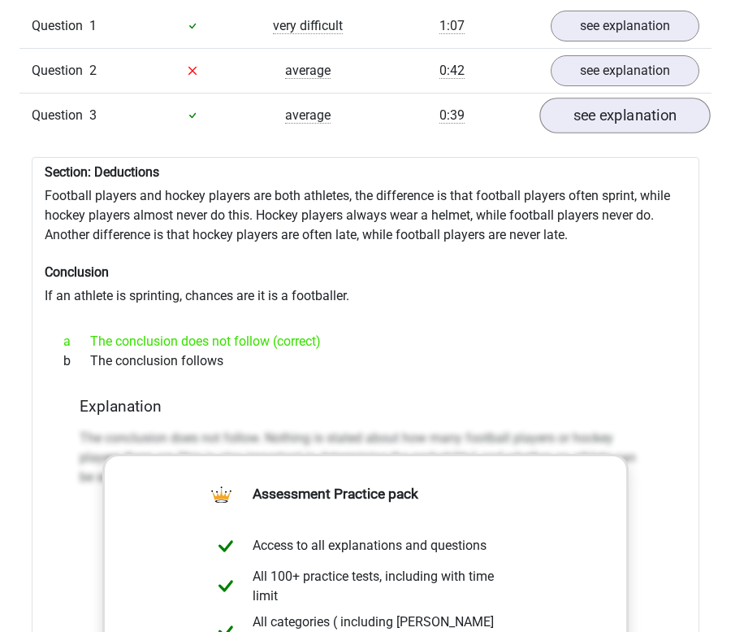
click at [619, 130] on link "see explanation" at bounding box center [625, 116] width 171 height 36
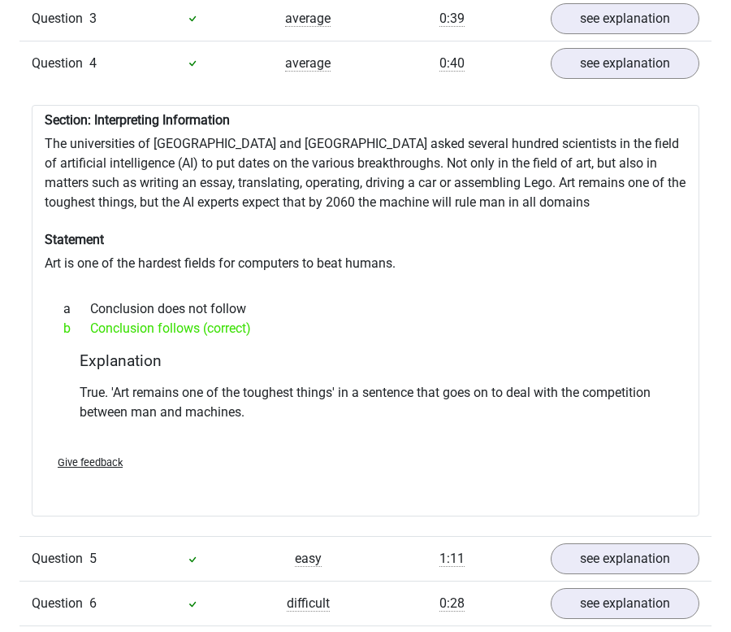
scroll to position [1487, 0]
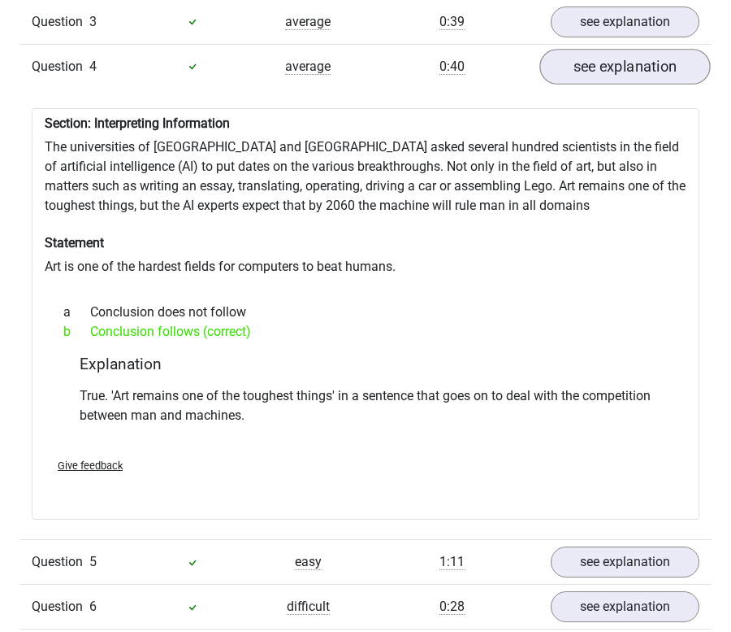
click at [614, 85] on link "see explanation" at bounding box center [625, 67] width 171 height 36
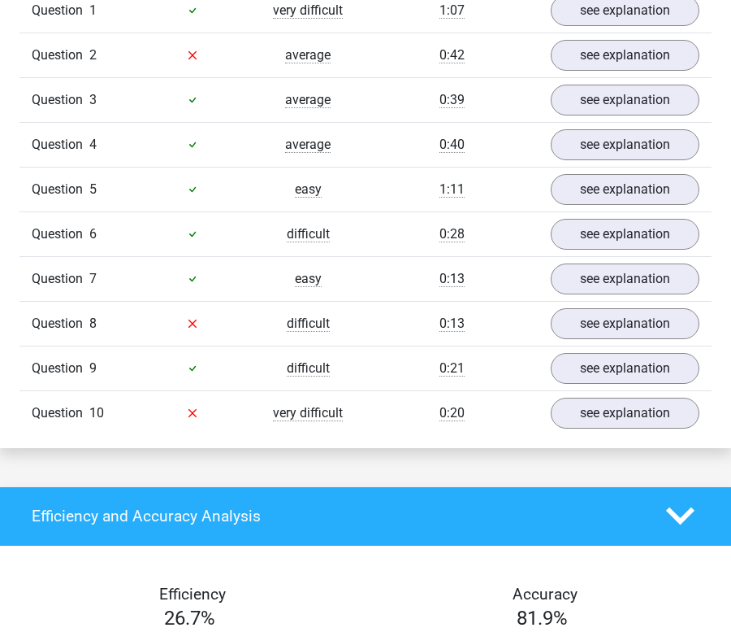
scroll to position [1417, 0]
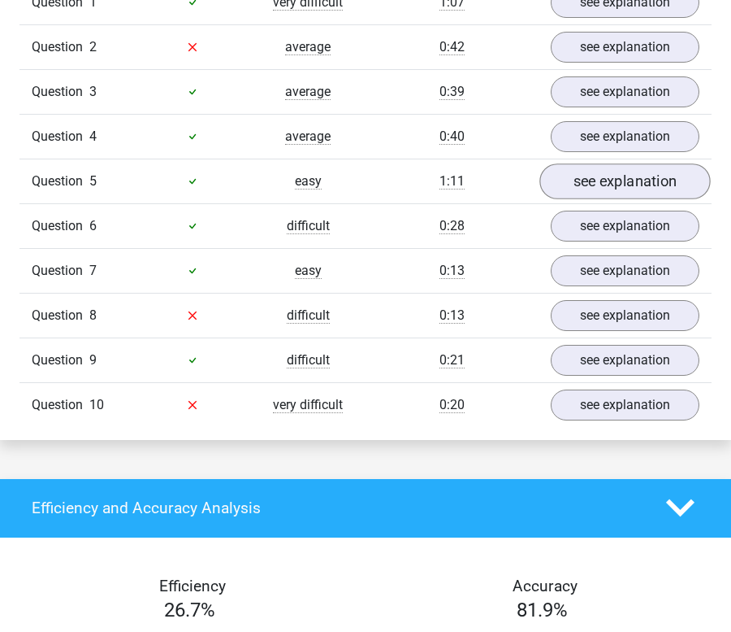
click at [607, 196] on link "see explanation" at bounding box center [625, 181] width 171 height 36
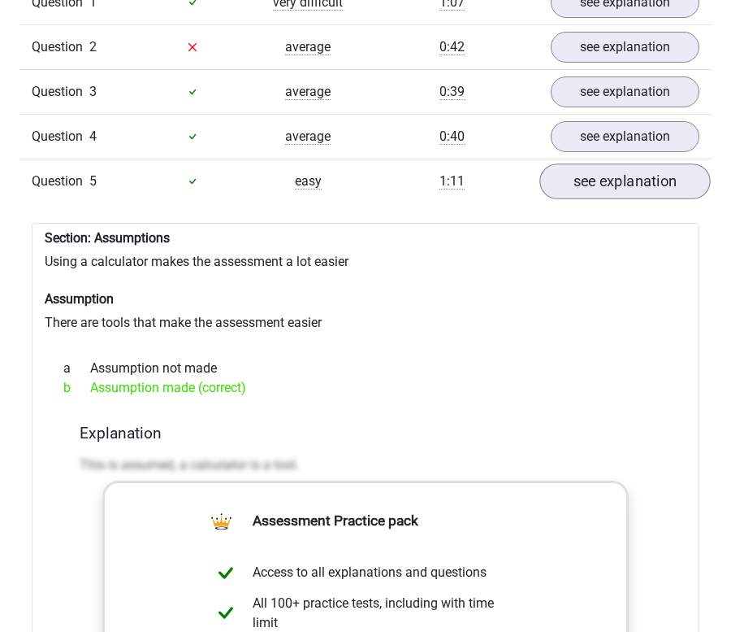
click at [607, 195] on link "see explanation" at bounding box center [625, 181] width 171 height 36
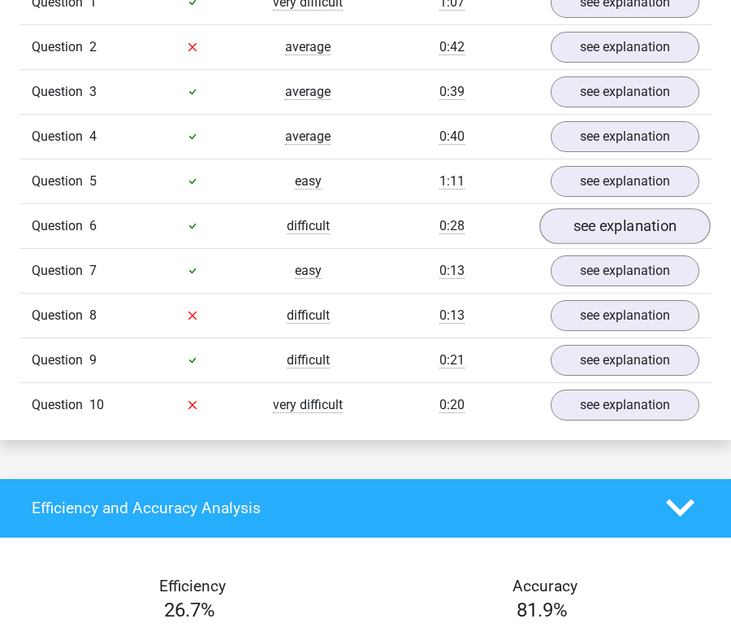
click at [630, 234] on link "see explanation" at bounding box center [625, 226] width 171 height 36
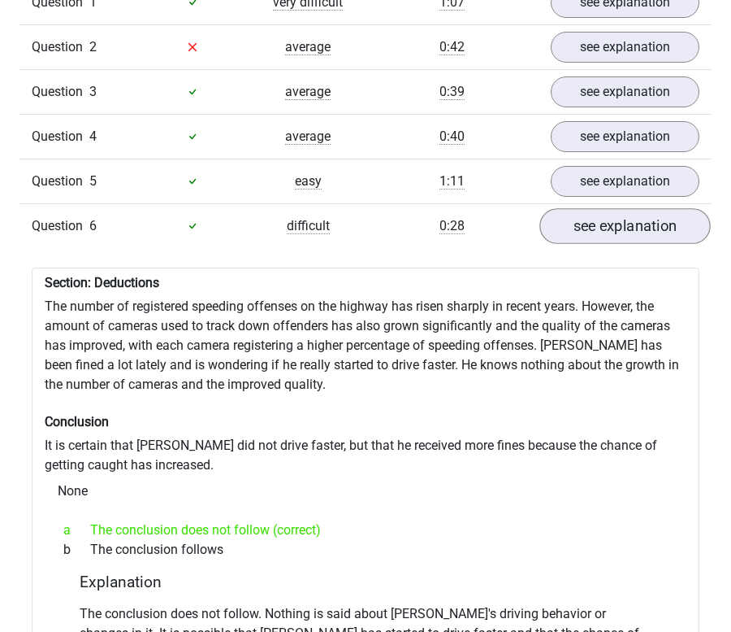
click at [630, 234] on link "see explanation" at bounding box center [625, 226] width 171 height 36
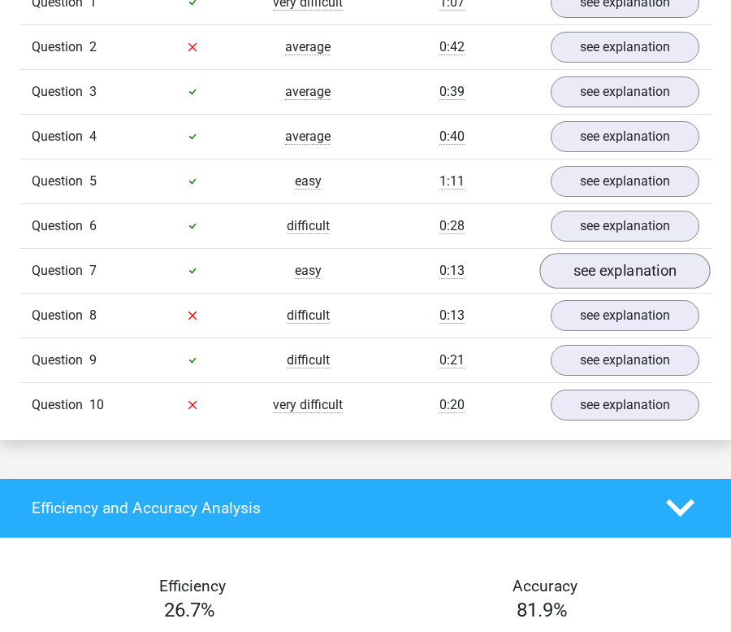
click at [634, 289] on link "see explanation" at bounding box center [625, 271] width 171 height 36
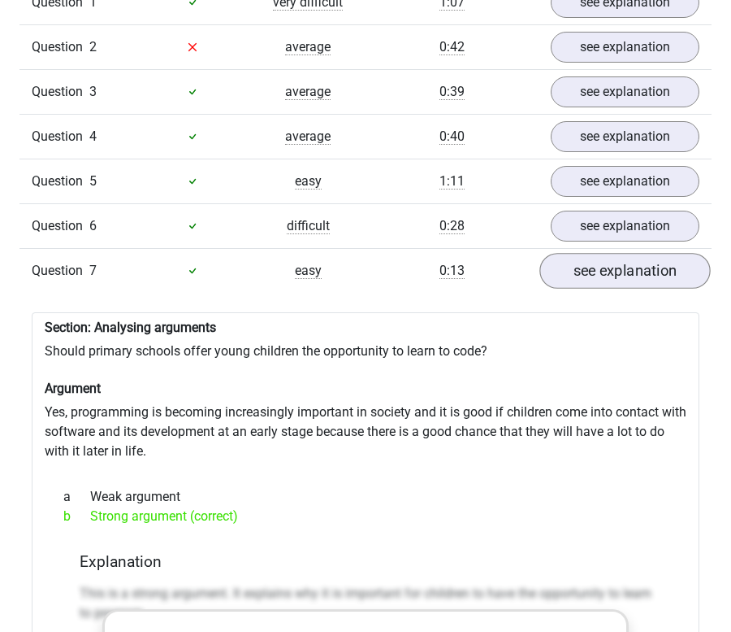
click at [634, 289] on link "see explanation" at bounding box center [625, 271] width 171 height 36
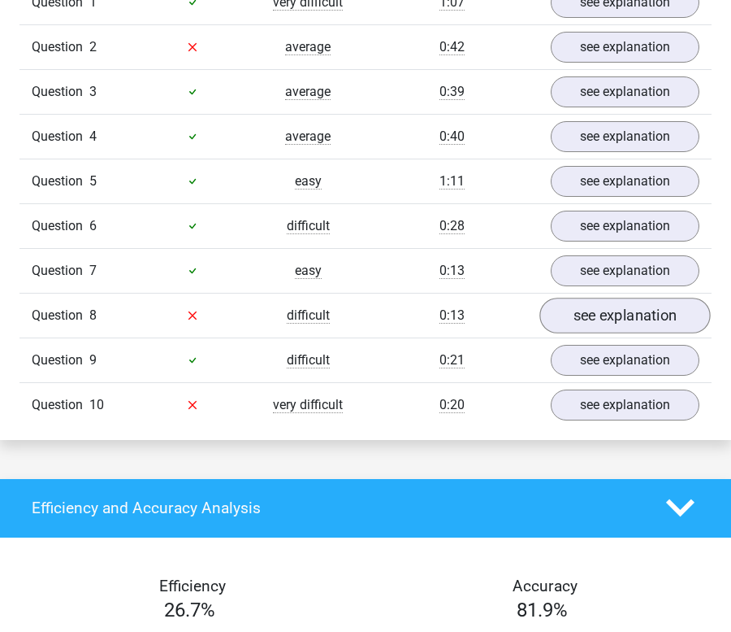
click at [630, 333] on link "see explanation" at bounding box center [625, 315] width 171 height 36
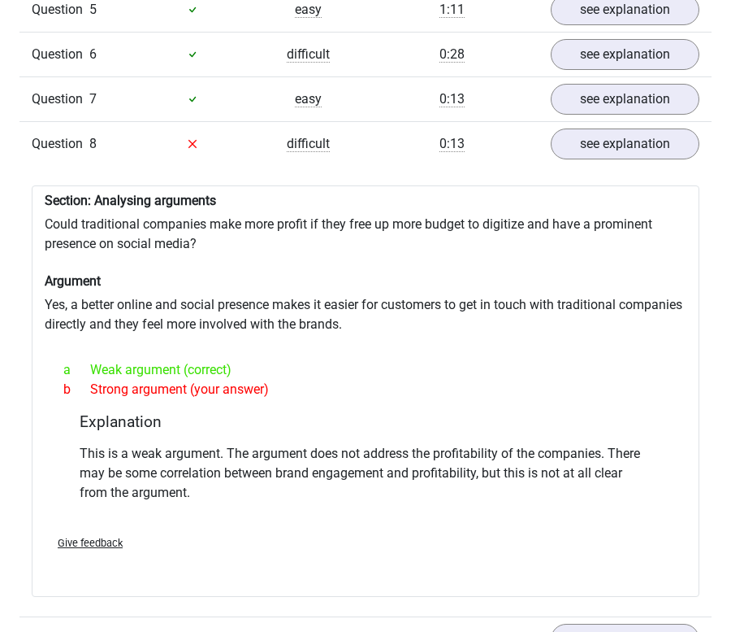
scroll to position [1600, 0]
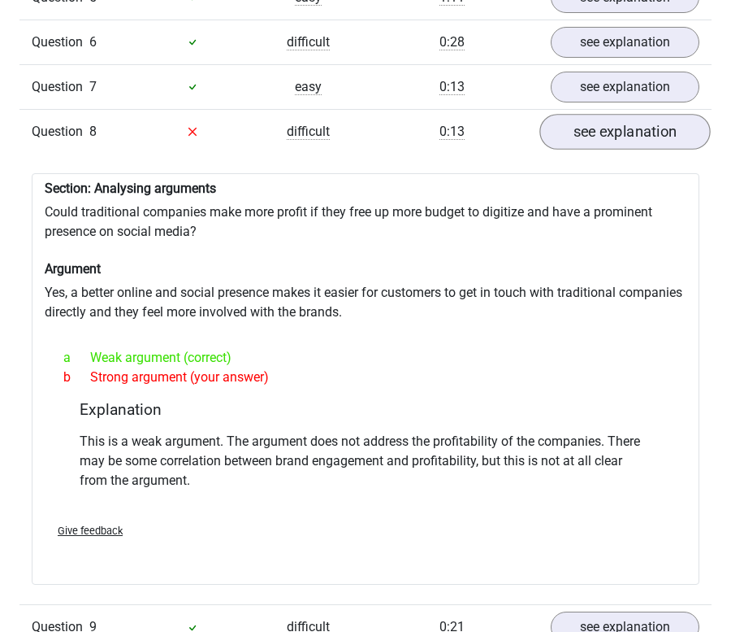
click at [622, 143] on link "see explanation" at bounding box center [625, 132] width 171 height 36
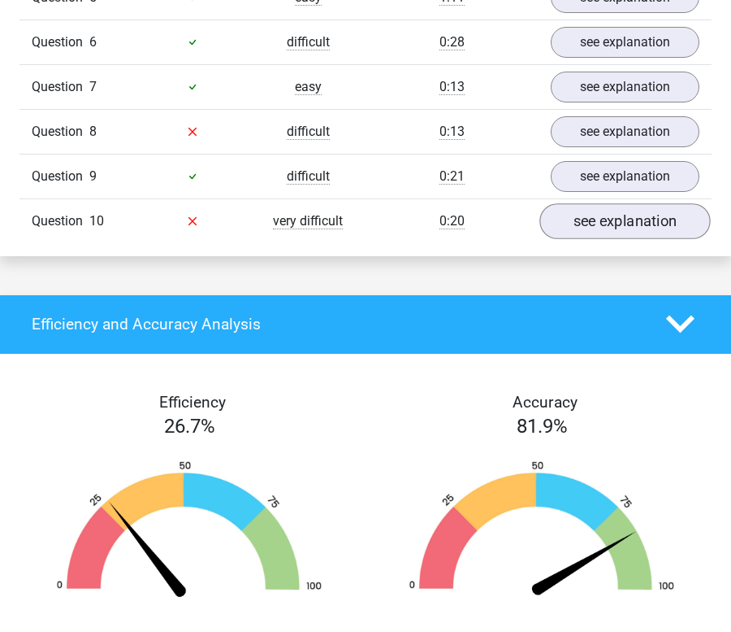
click at [595, 238] on link "see explanation" at bounding box center [625, 221] width 171 height 36
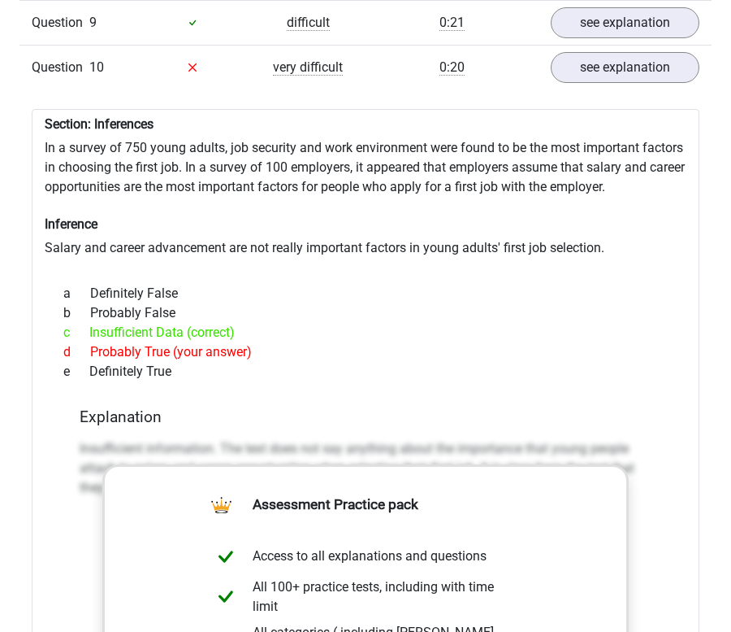
scroll to position [1744, 0]
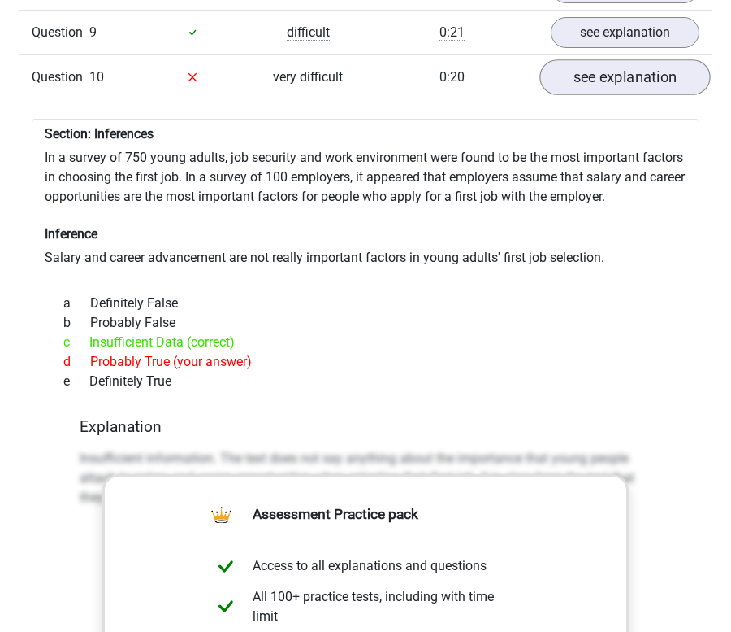
click at [601, 90] on link "see explanation" at bounding box center [625, 77] width 171 height 36
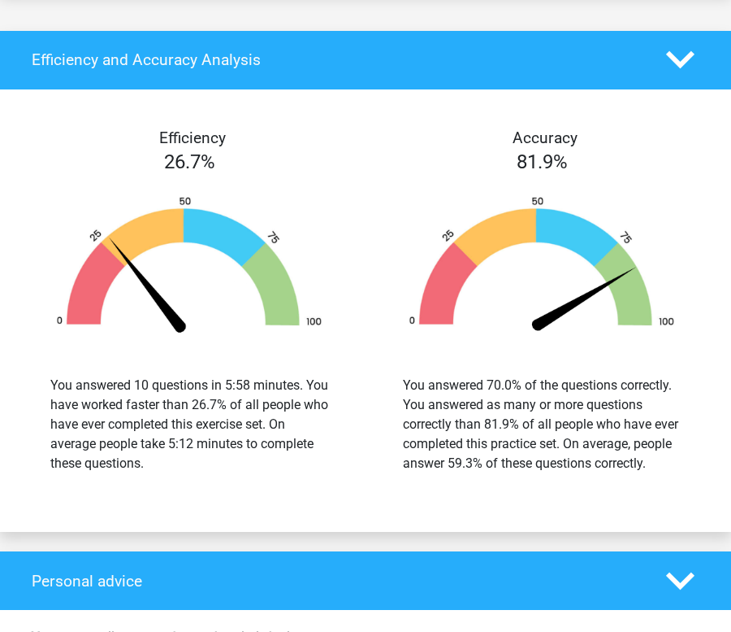
scroll to position [1867, 0]
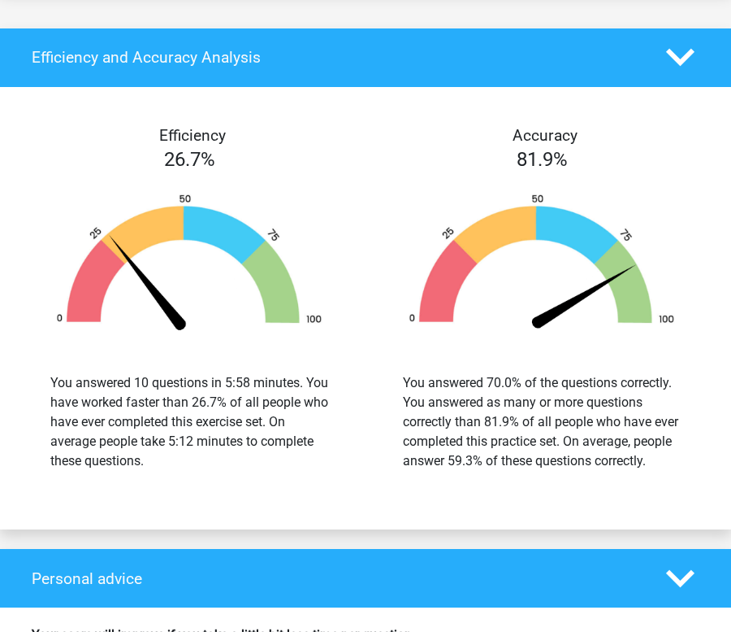
click at [128, 420] on div "You answered 10 questions in 5:58 minutes. You have worked faster than 26.7% of…" at bounding box center [189, 422] width 278 height 98
drag, startPoint x: 96, startPoint y: 451, endPoint x: 232, endPoint y: 461, distance: 136.1
click at [232, 461] on div "You answered 10 questions in 5:58 minutes. You have worked faster than 26.7% of…" at bounding box center [189, 422] width 278 height 98
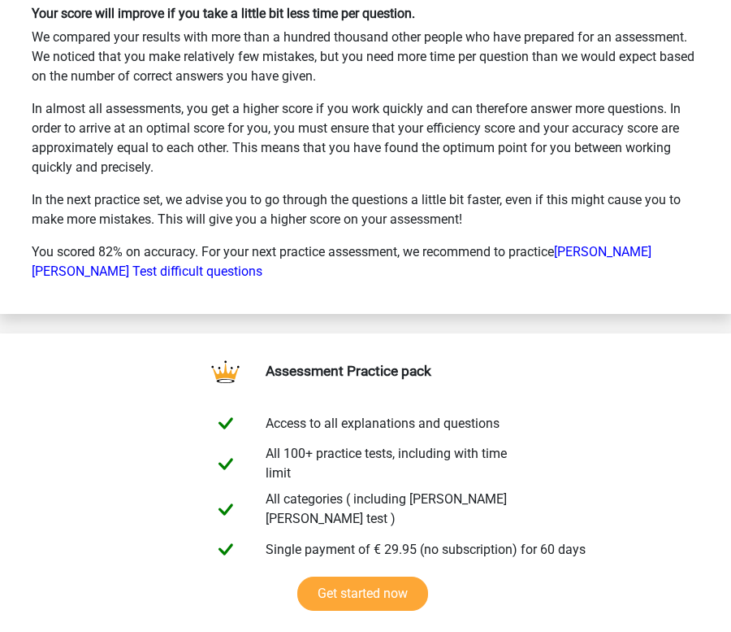
scroll to position [2498, 0]
